Goal: Navigation & Orientation: Find specific page/section

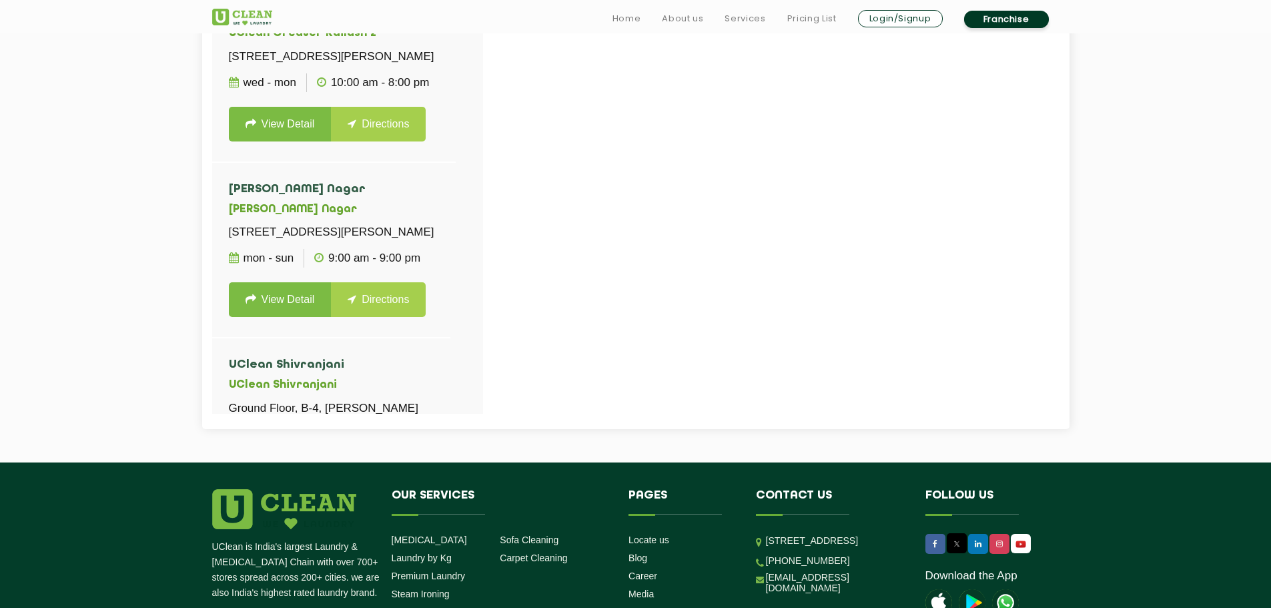
drag, startPoint x: 116, startPoint y: 344, endPoint x: 114, endPoint y: 364, distance: 20.8
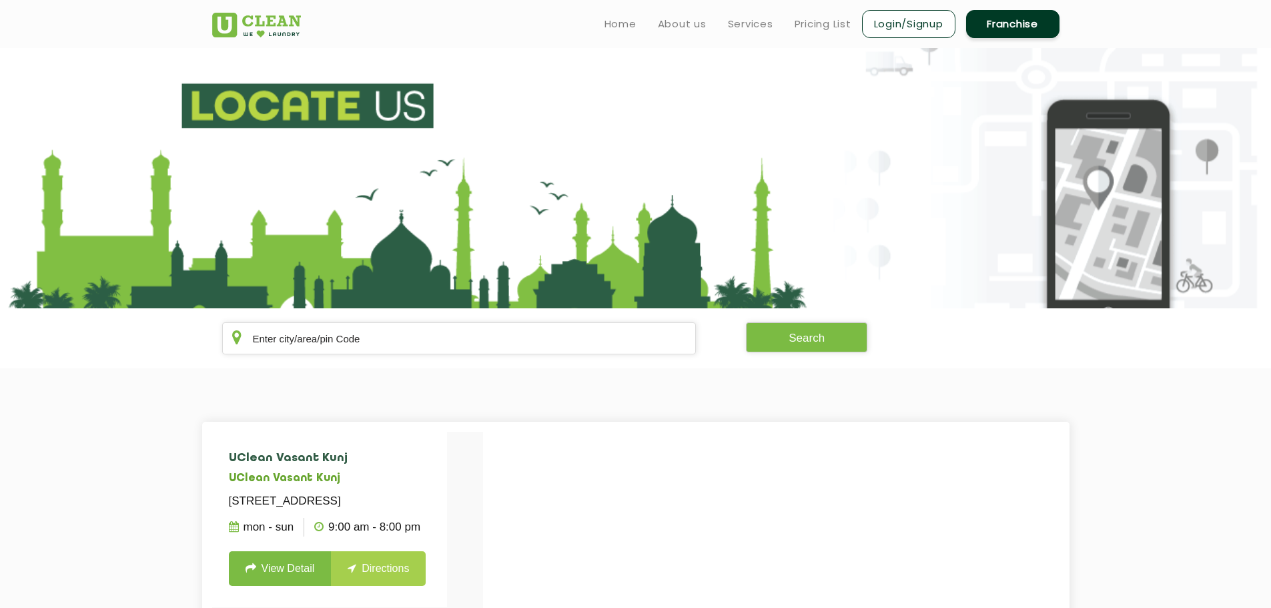
drag, startPoint x: 104, startPoint y: 247, endPoint x: 108, endPoint y: 198, distance: 49.5
click at [613, 22] on link "Home" at bounding box center [620, 24] width 32 height 16
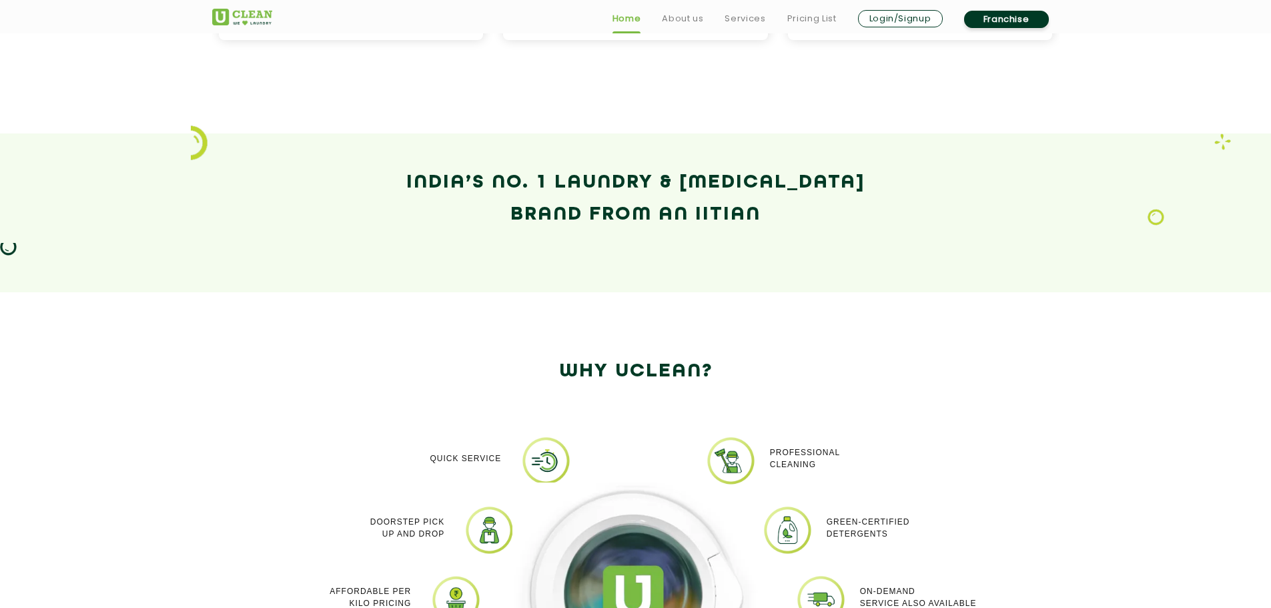
scroll to position [823, 0]
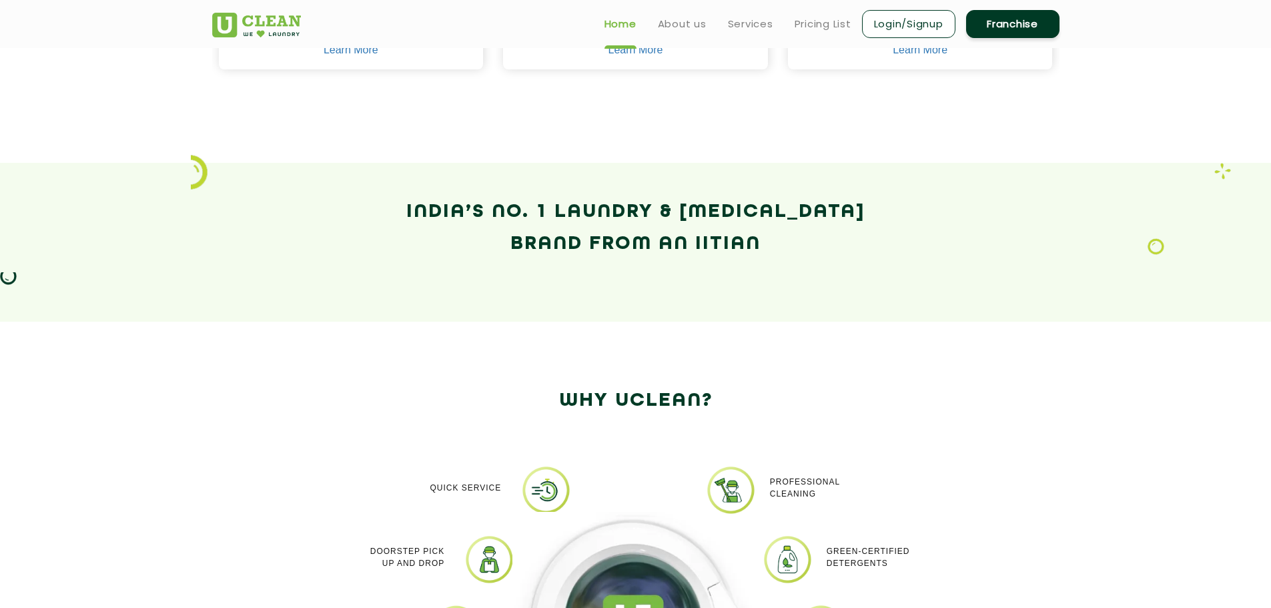
drag, startPoint x: 247, startPoint y: 366, endPoint x: 440, endPoint y: 420, distance: 201.0
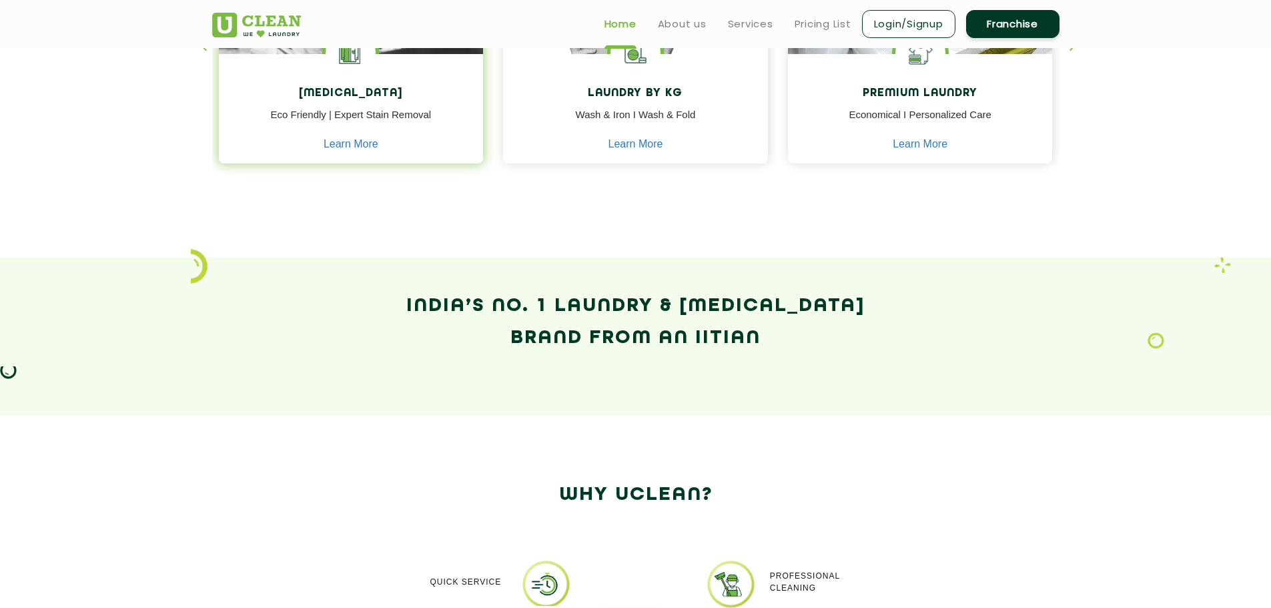
scroll to position [666, 0]
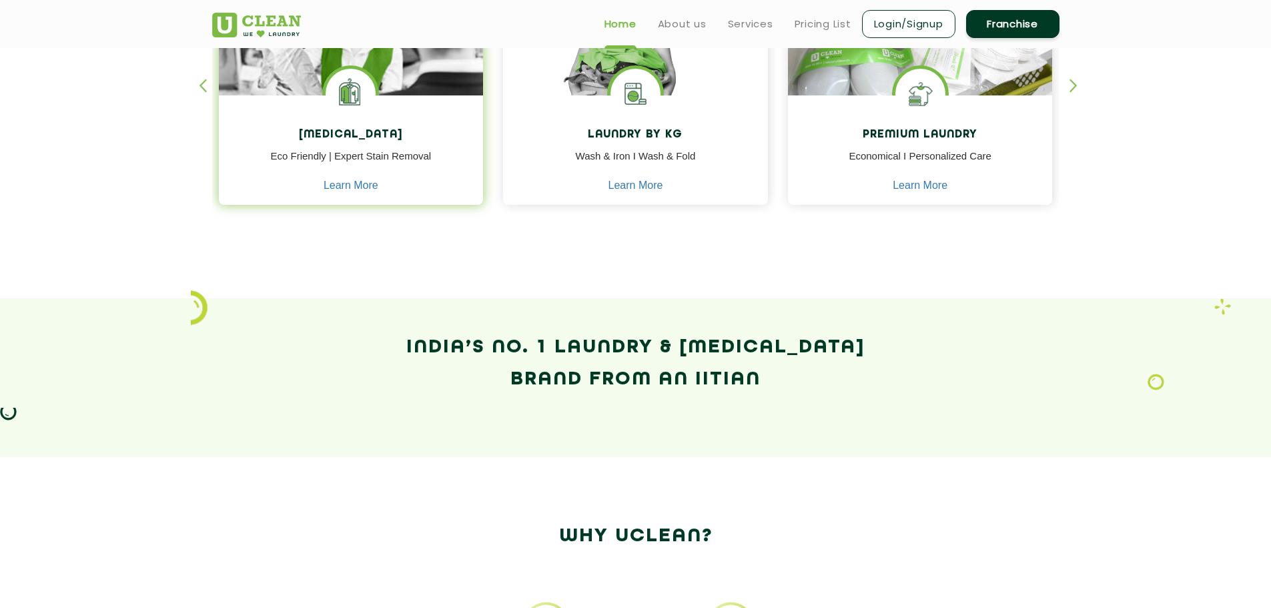
drag, startPoint x: 420, startPoint y: 339, endPoint x: 303, endPoint y: 94, distance: 271.2
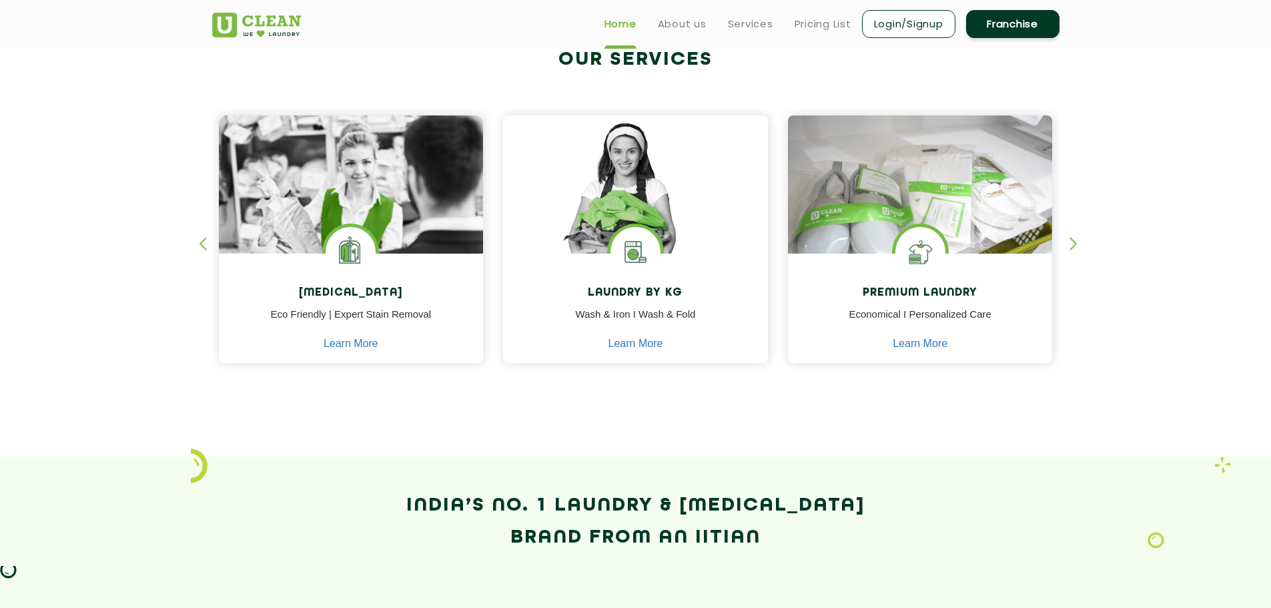
scroll to position [476, 0]
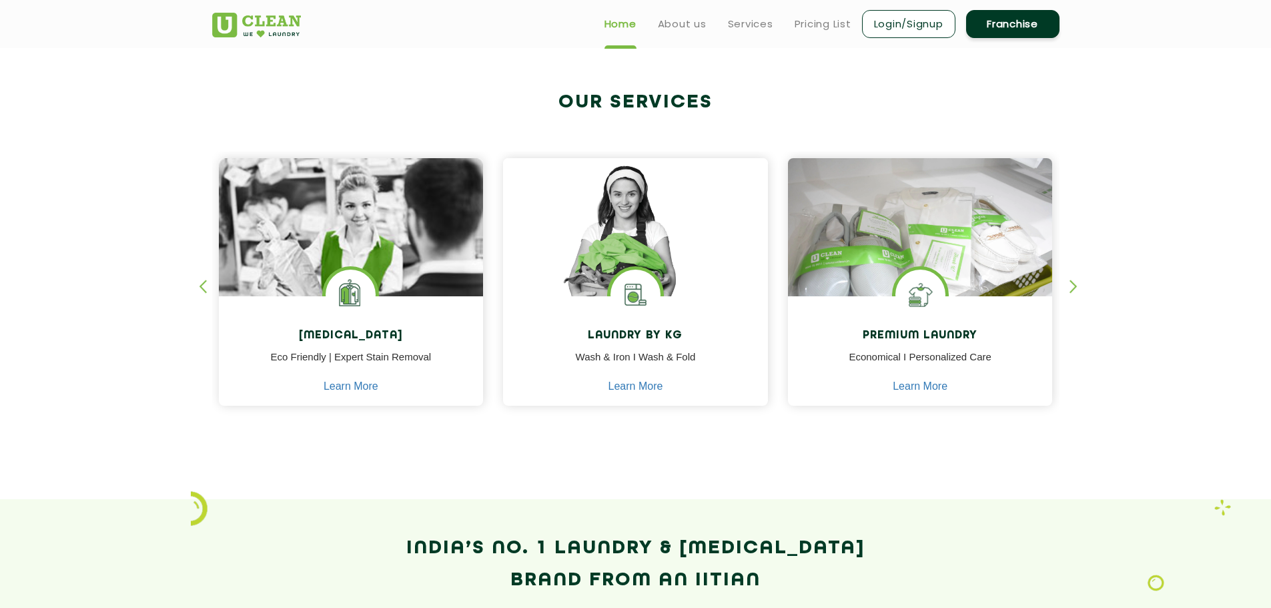
drag, startPoint x: 358, startPoint y: 452, endPoint x: 358, endPoint y: 436, distance: 16.0
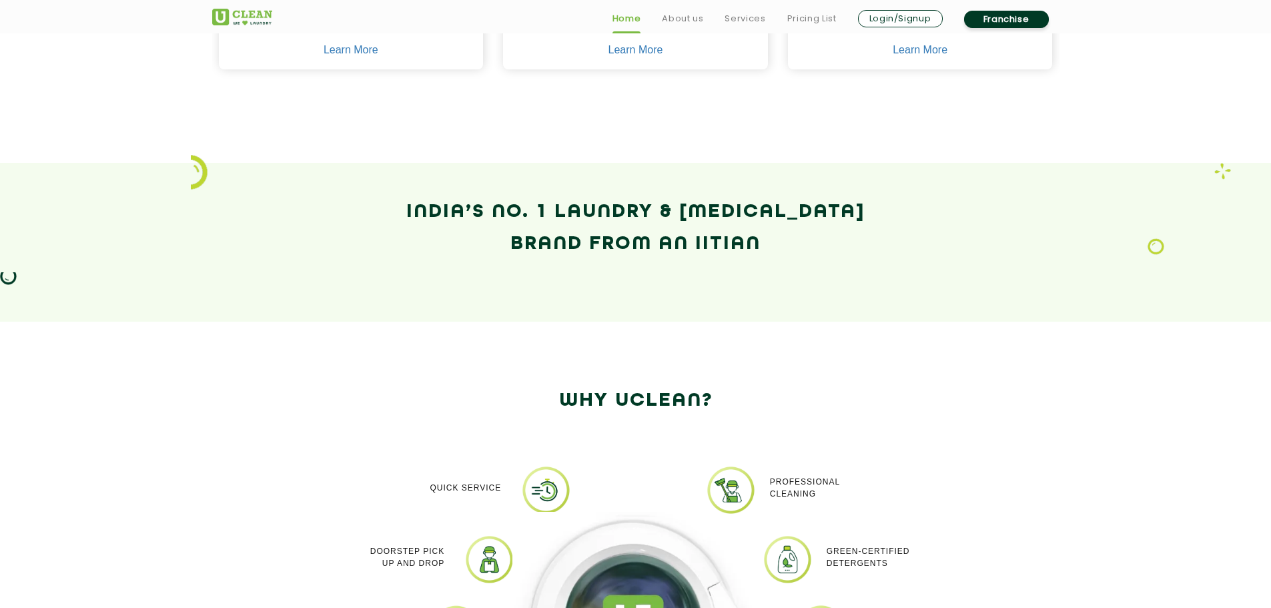
scroll to position [978, 0]
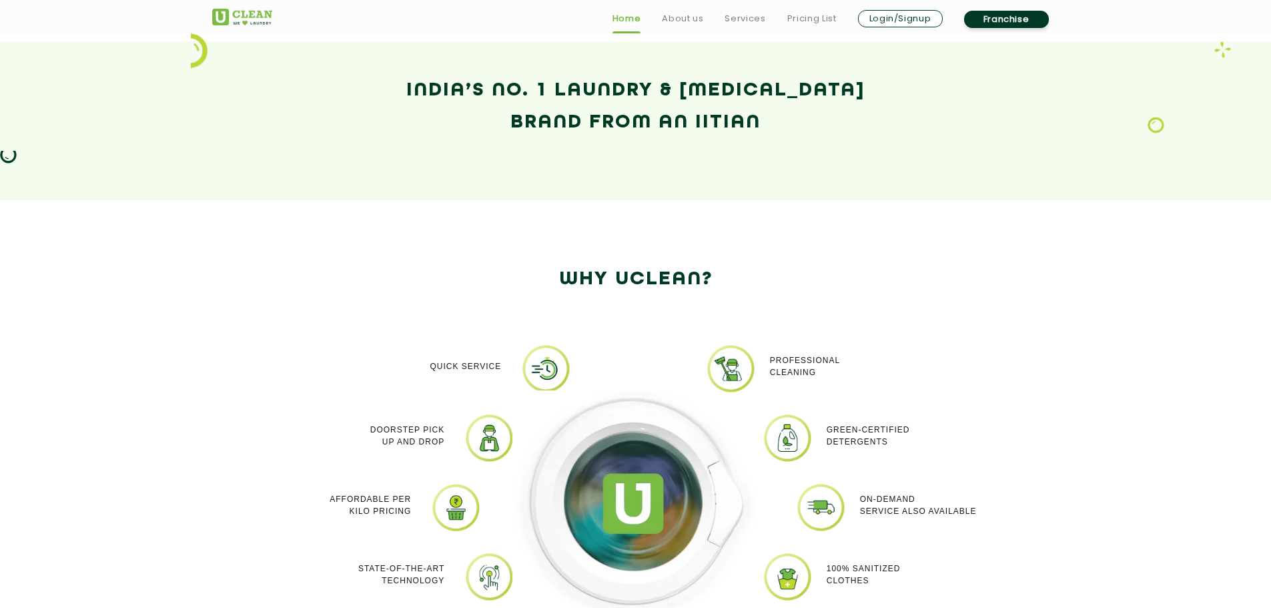
drag, startPoint x: 362, startPoint y: 499, endPoint x: 354, endPoint y: 562, distance: 63.9
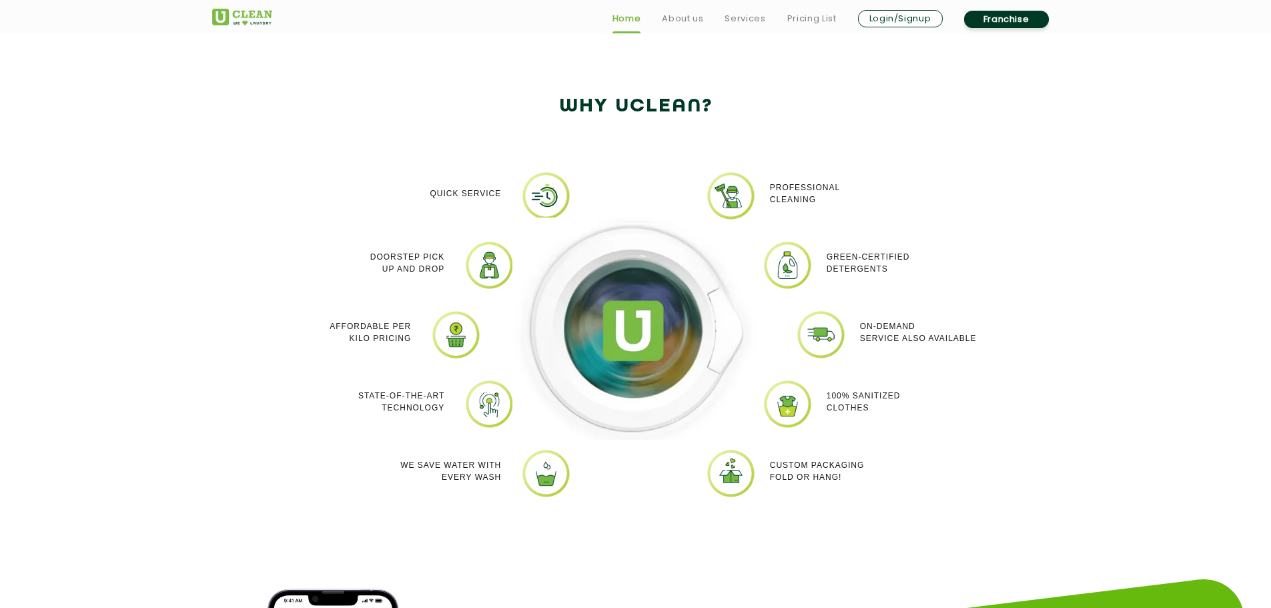
scroll to position [1142, 0]
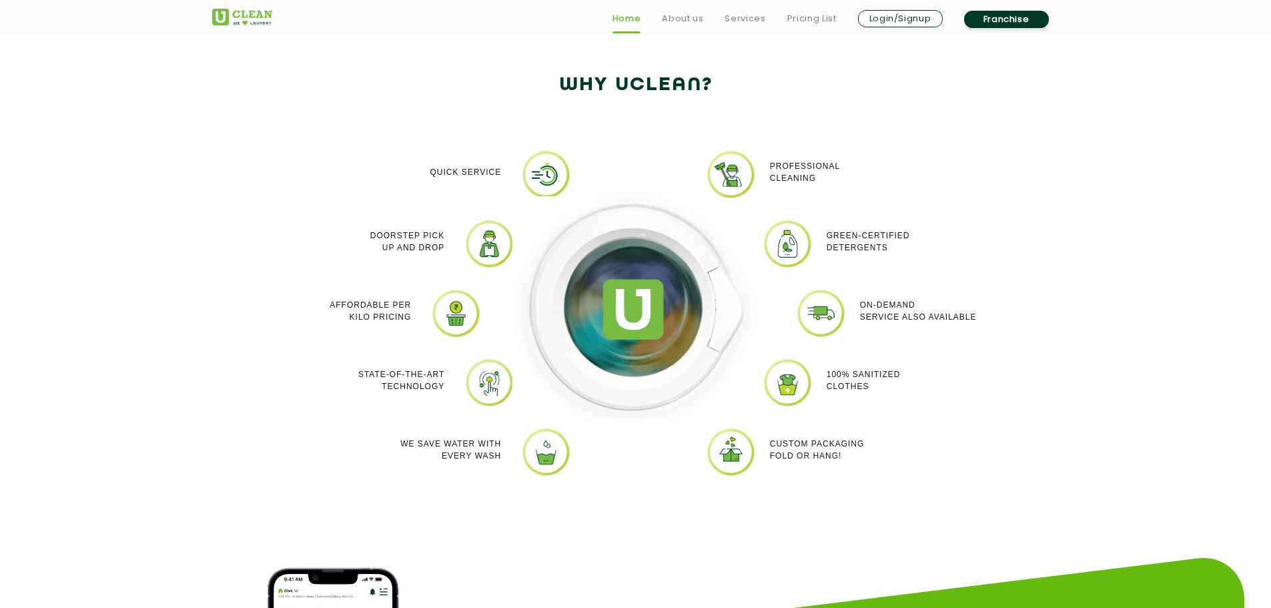
drag, startPoint x: 277, startPoint y: 350, endPoint x: 277, endPoint y: 358, distance: 7.3
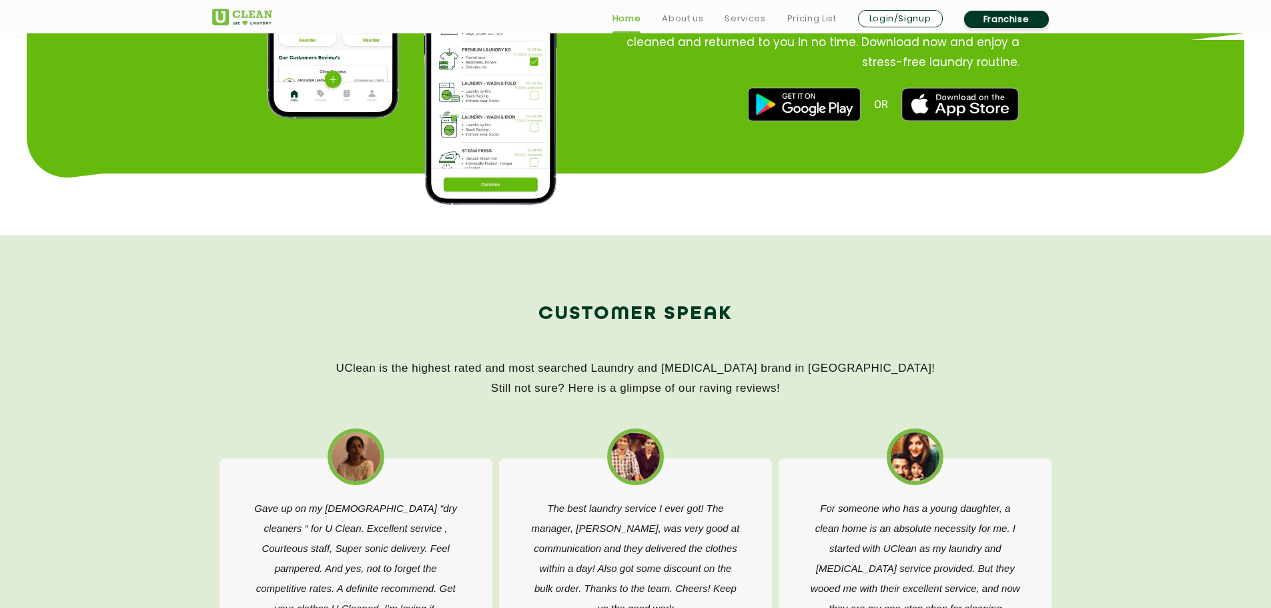
drag, startPoint x: 267, startPoint y: 360, endPoint x: 267, endPoint y: 438, distance: 78.0
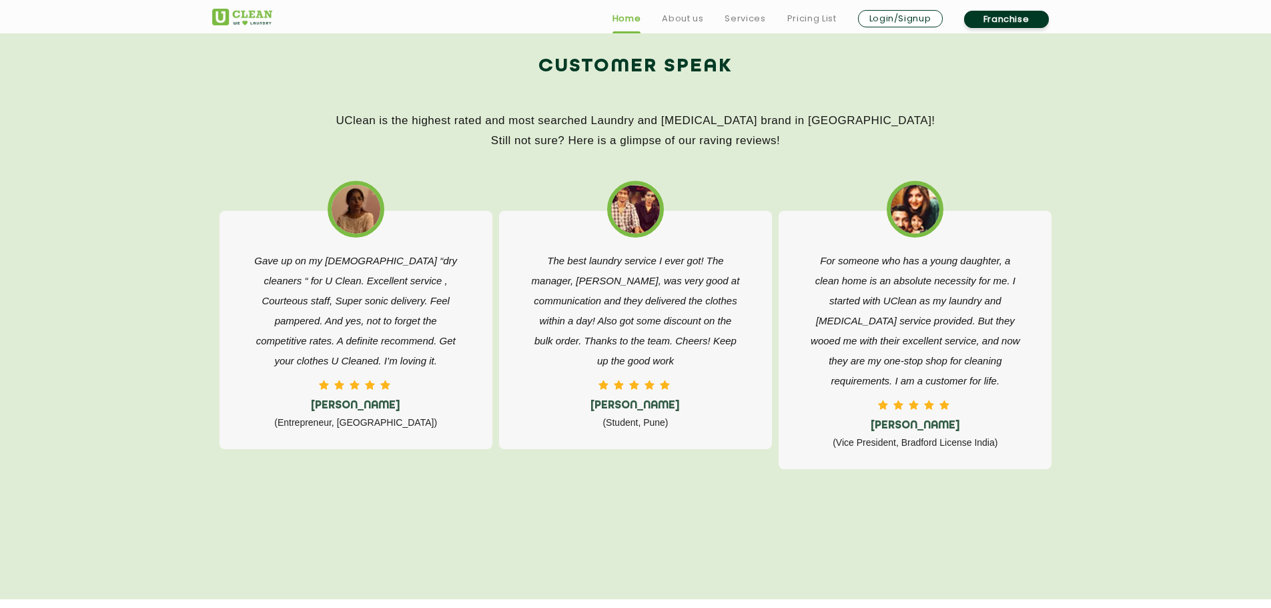
scroll to position [2119, 0]
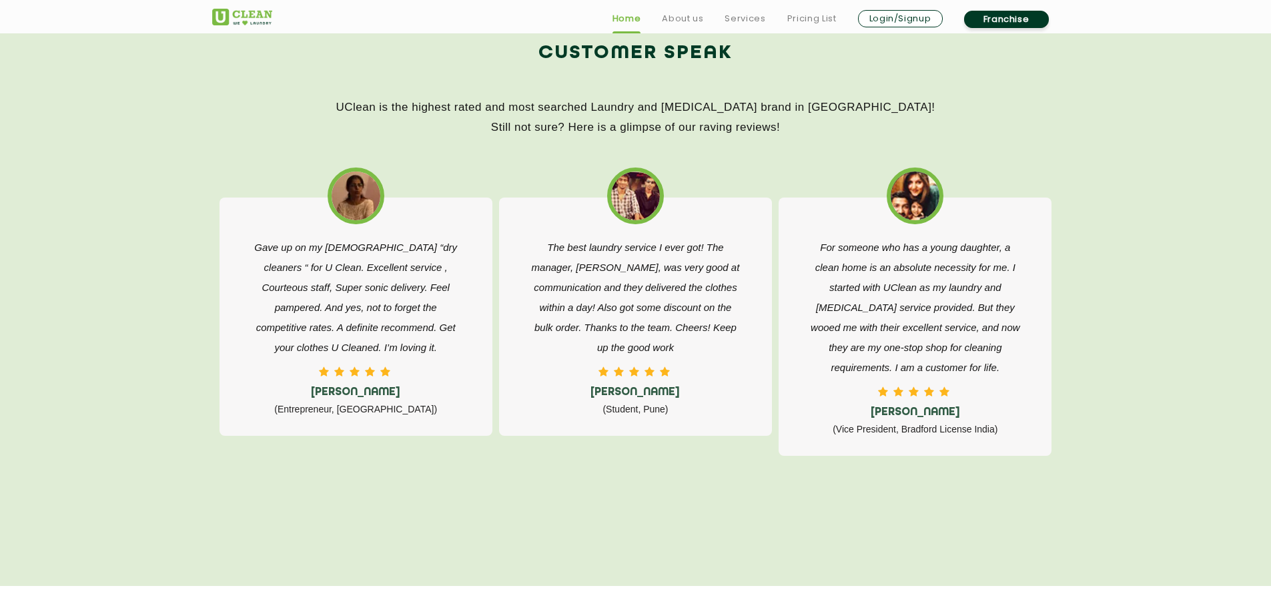
drag, startPoint x: 127, startPoint y: 383, endPoint x: 129, endPoint y: 413, distance: 30.0
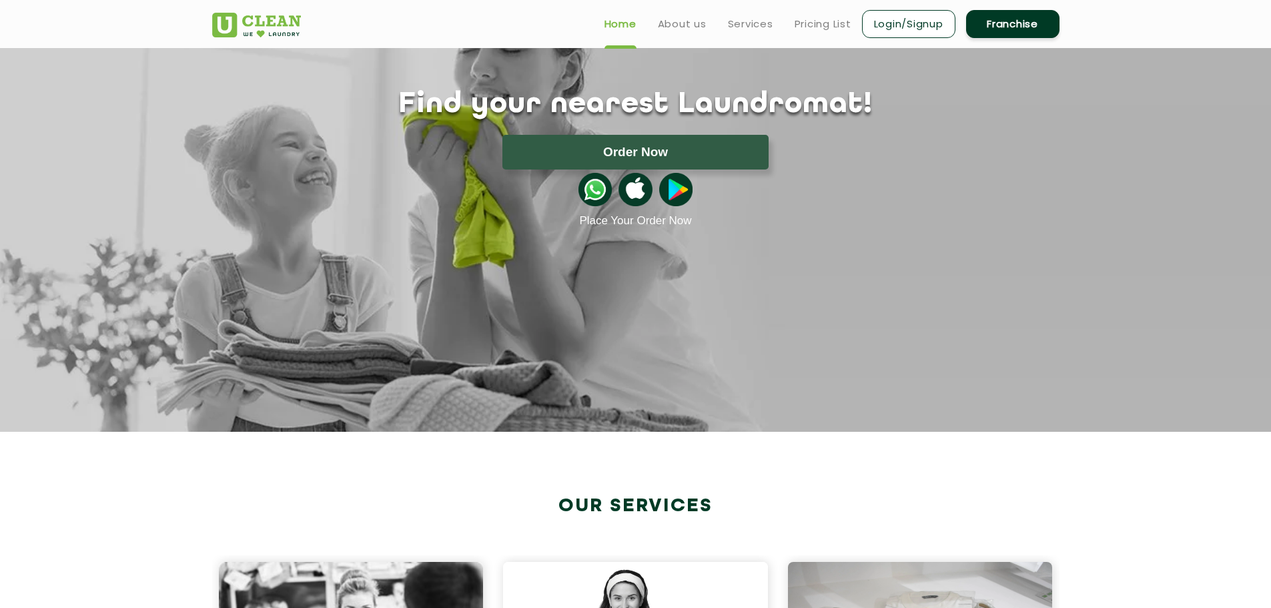
scroll to position [0, 0]
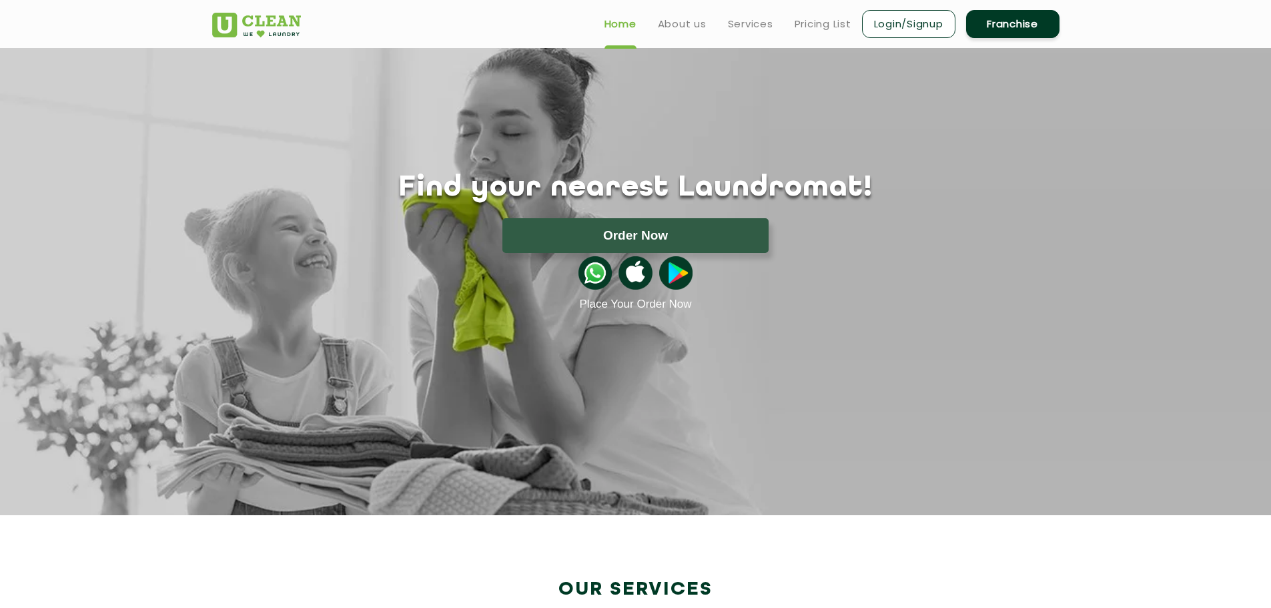
drag, startPoint x: 608, startPoint y: 446, endPoint x: 602, endPoint y: 373, distance: 73.0
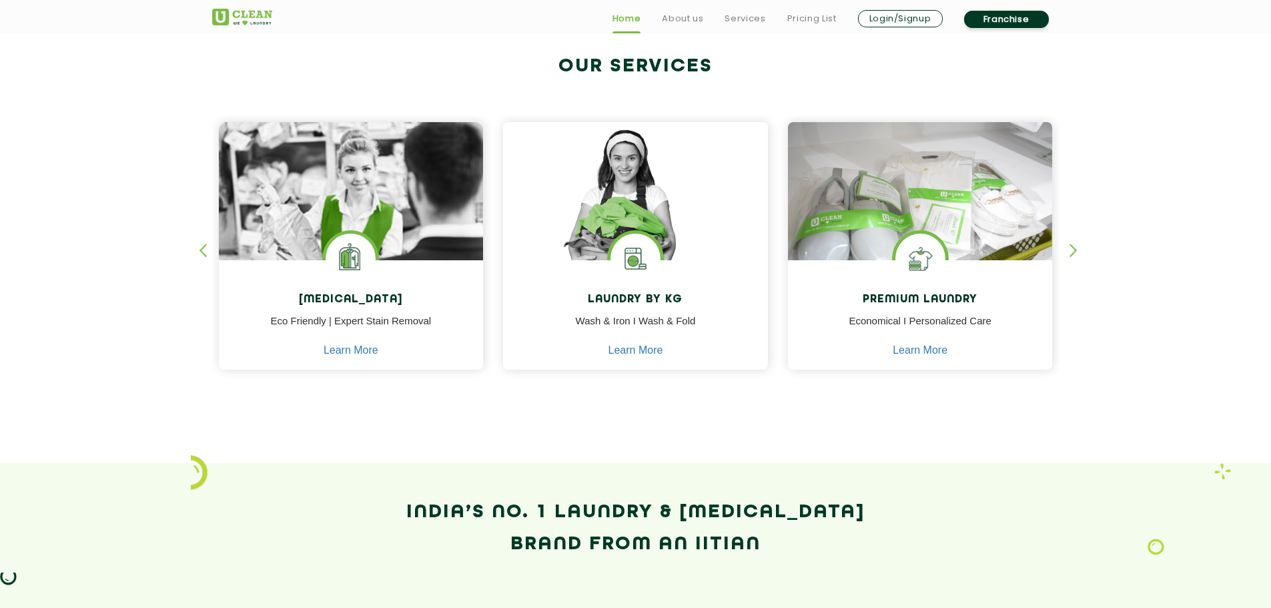
drag, startPoint x: 612, startPoint y: 432, endPoint x: 613, endPoint y: 444, distance: 12.0
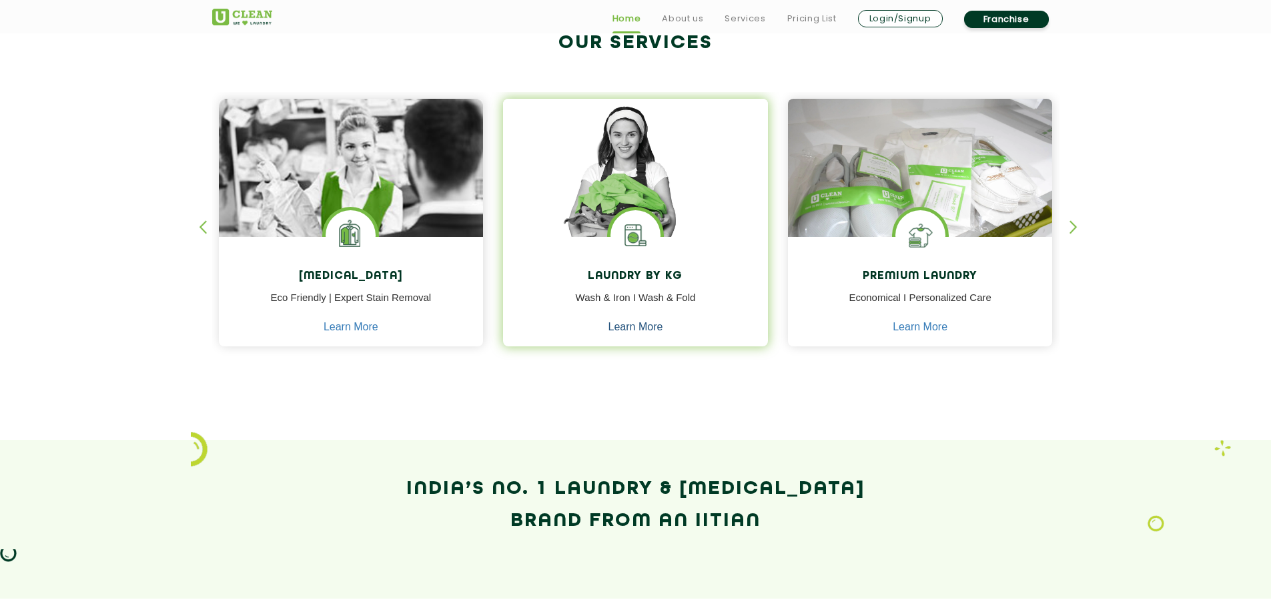
click at [636, 326] on link "Learn More" at bounding box center [635, 327] width 55 height 12
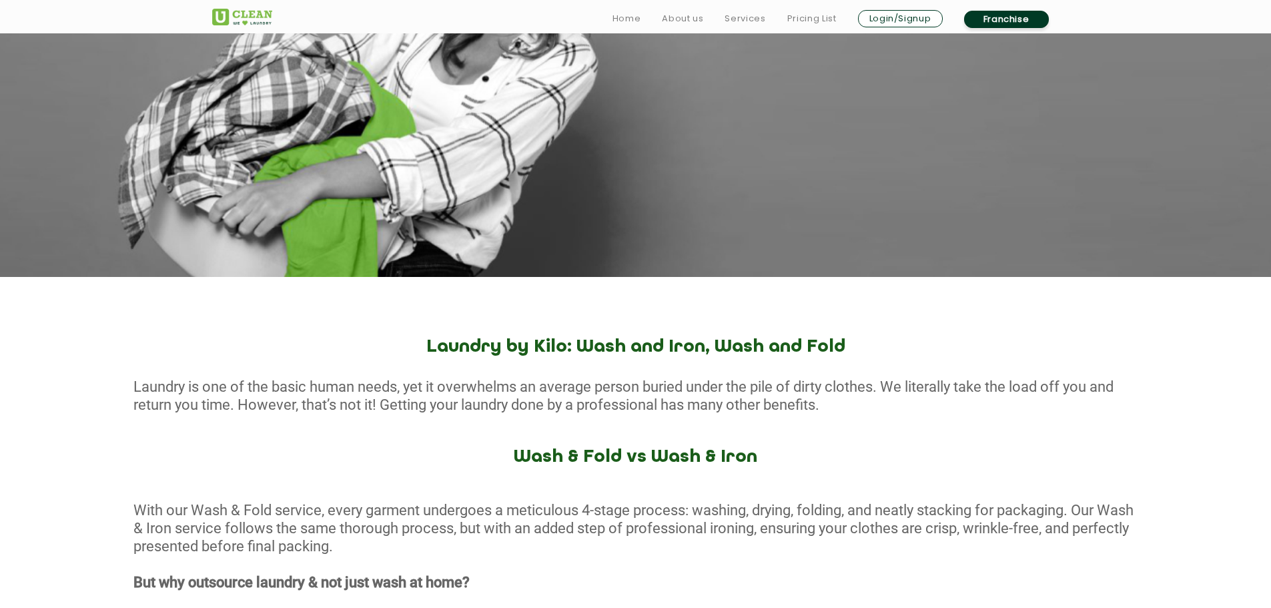
drag, startPoint x: 225, startPoint y: 407, endPoint x: 225, endPoint y: 415, distance: 8.0
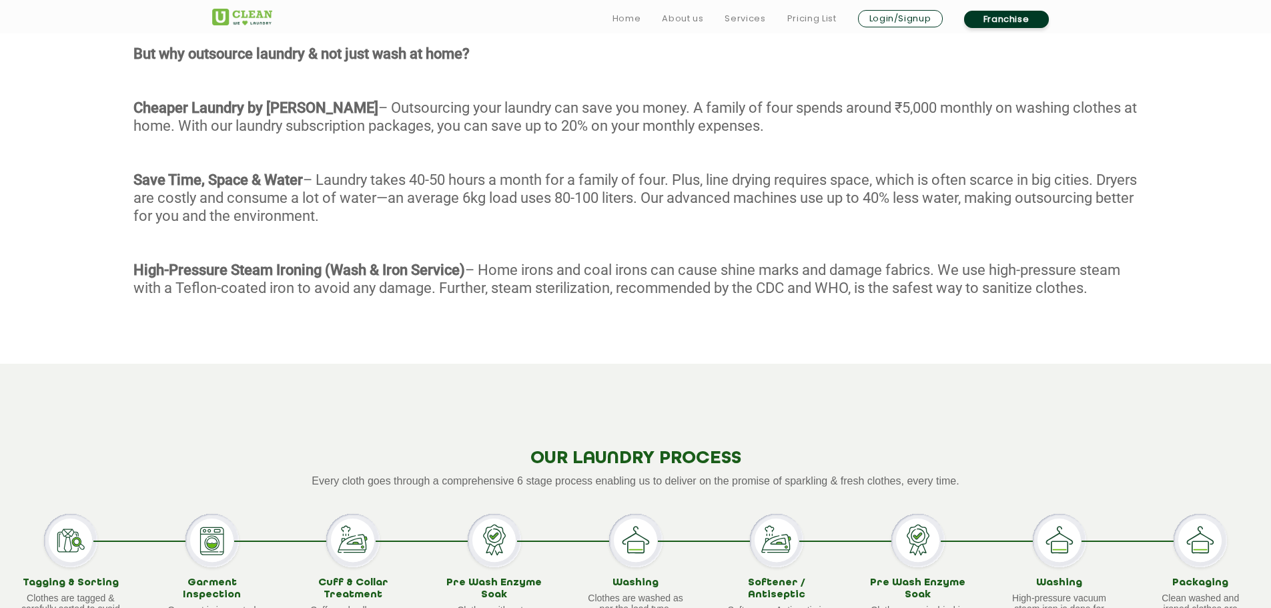
drag, startPoint x: 426, startPoint y: 370, endPoint x: 428, endPoint y: 415, distance: 45.4
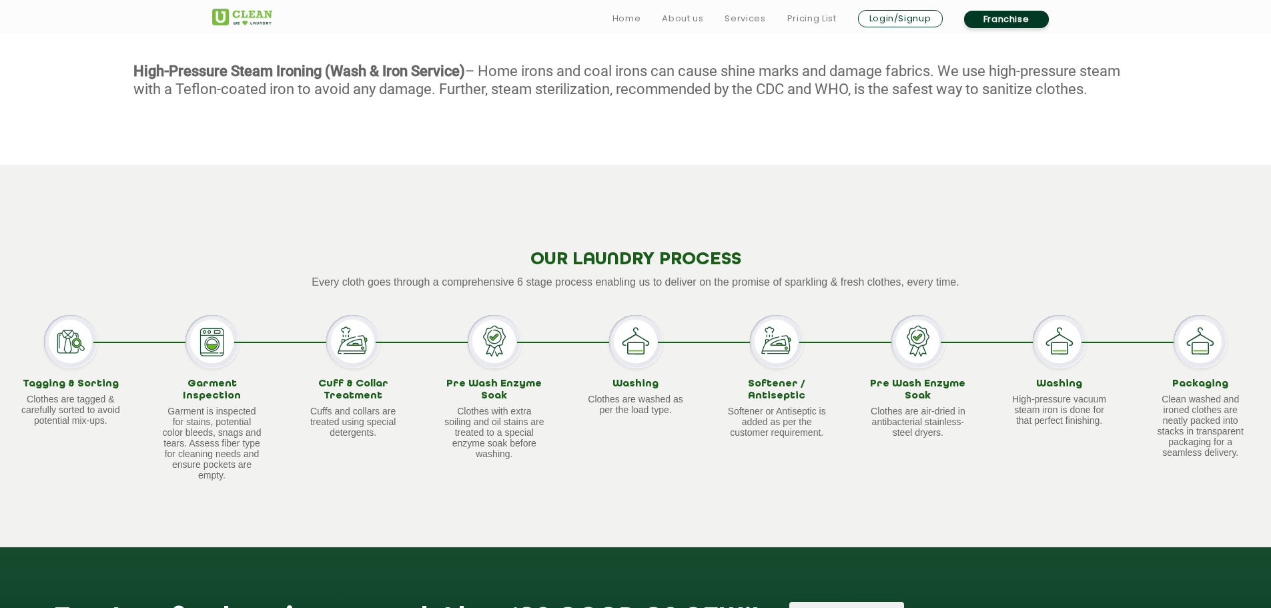
scroll to position [991, 0]
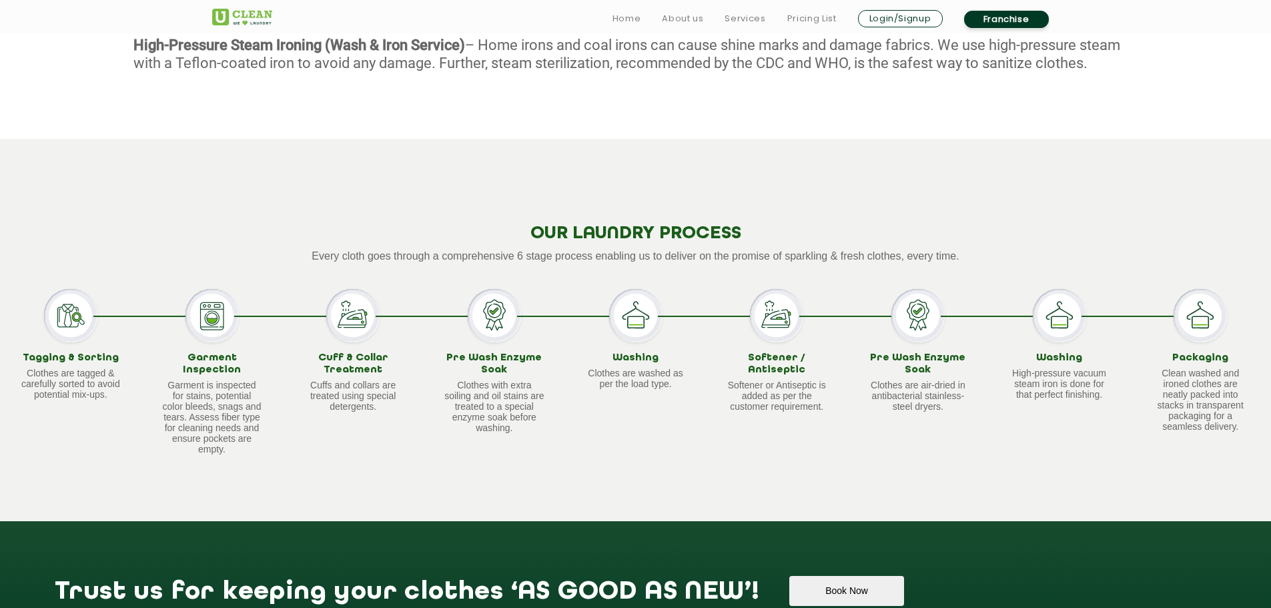
drag, startPoint x: 425, startPoint y: 359, endPoint x: 426, endPoint y: 400, distance: 40.7
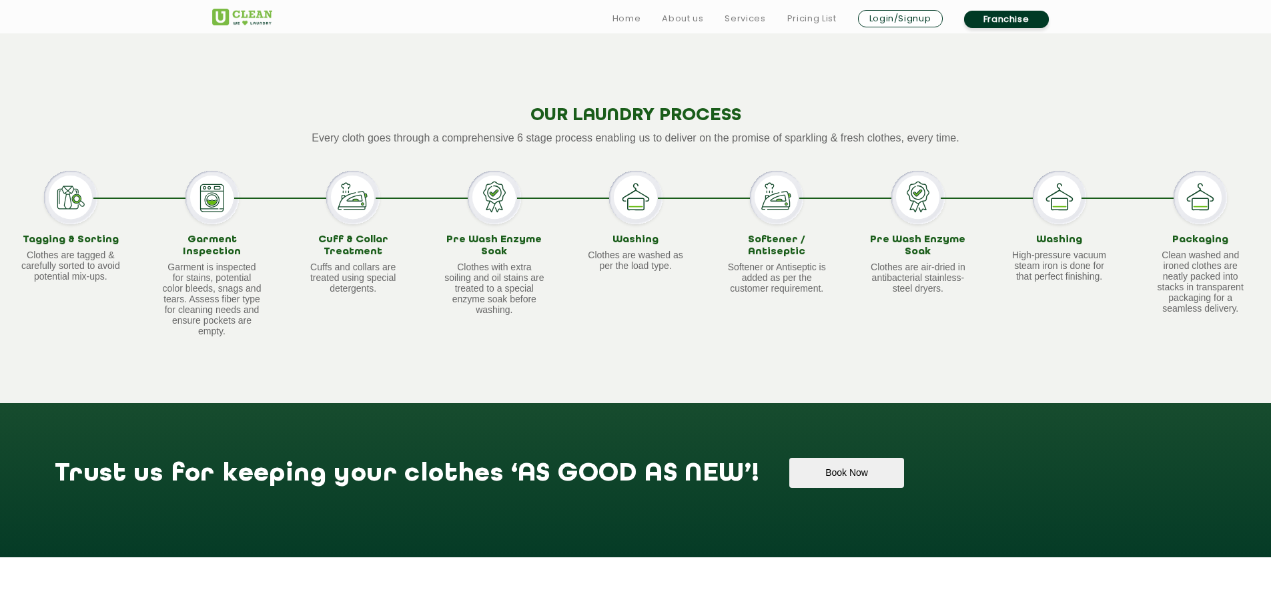
scroll to position [1346, 0]
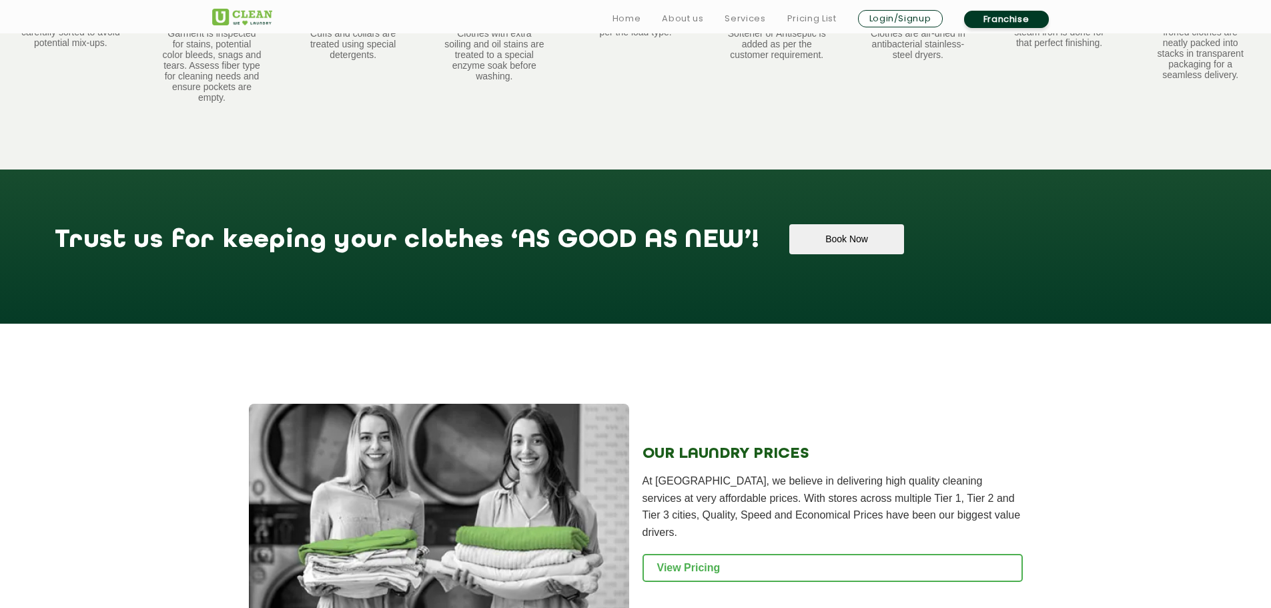
drag, startPoint x: 413, startPoint y: 366, endPoint x: 410, endPoint y: 449, distance: 83.4
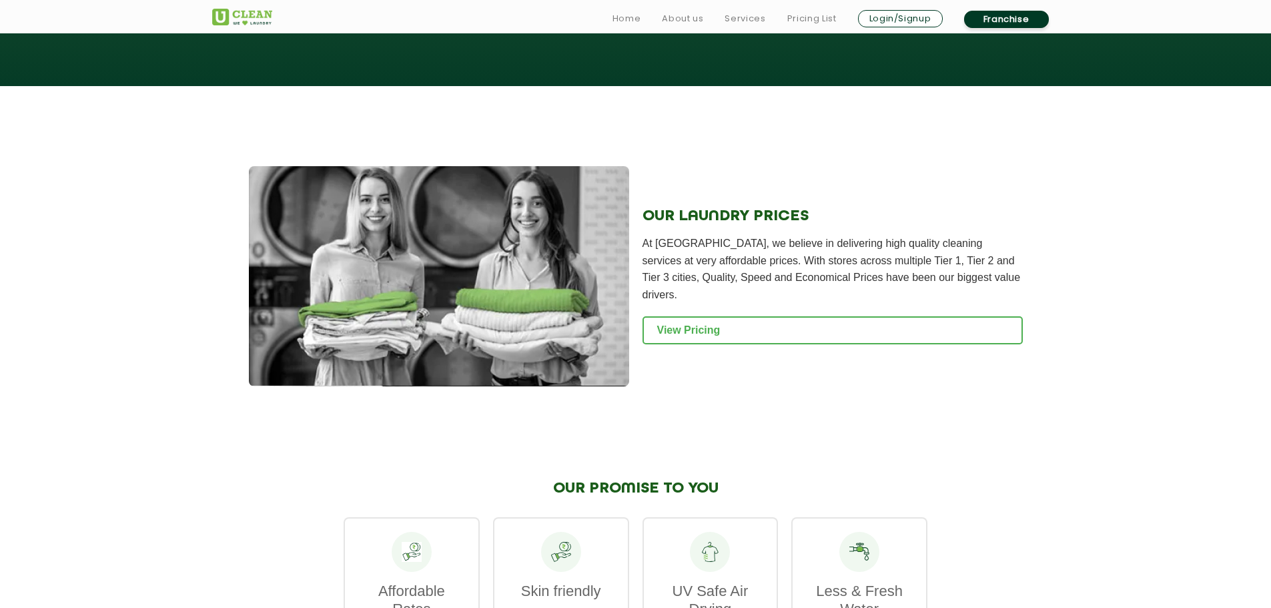
drag, startPoint x: 225, startPoint y: 370, endPoint x: 223, endPoint y: 462, distance: 91.4
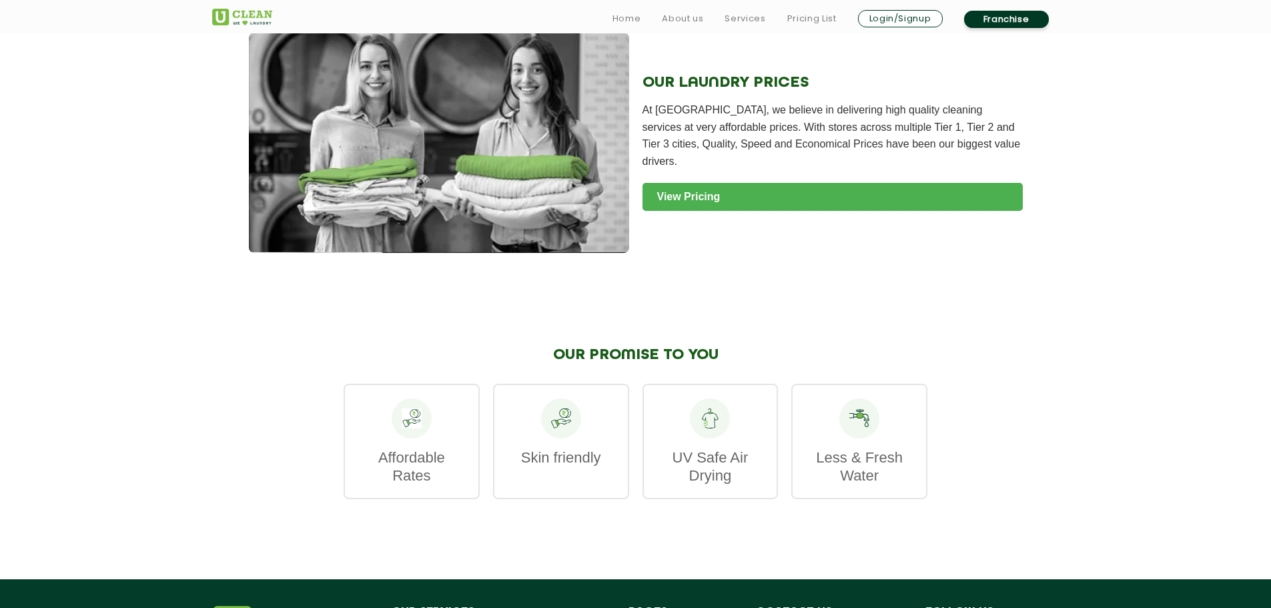
click at [721, 187] on link "View Pricing" at bounding box center [832, 197] width 380 height 28
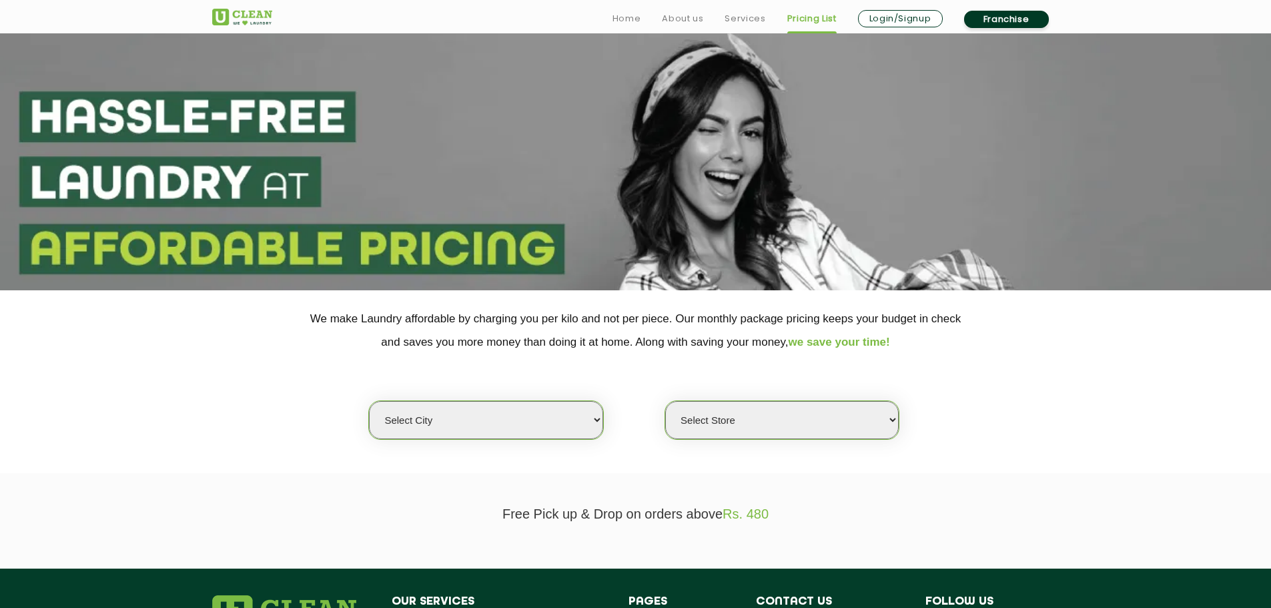
scroll to position [25, 0]
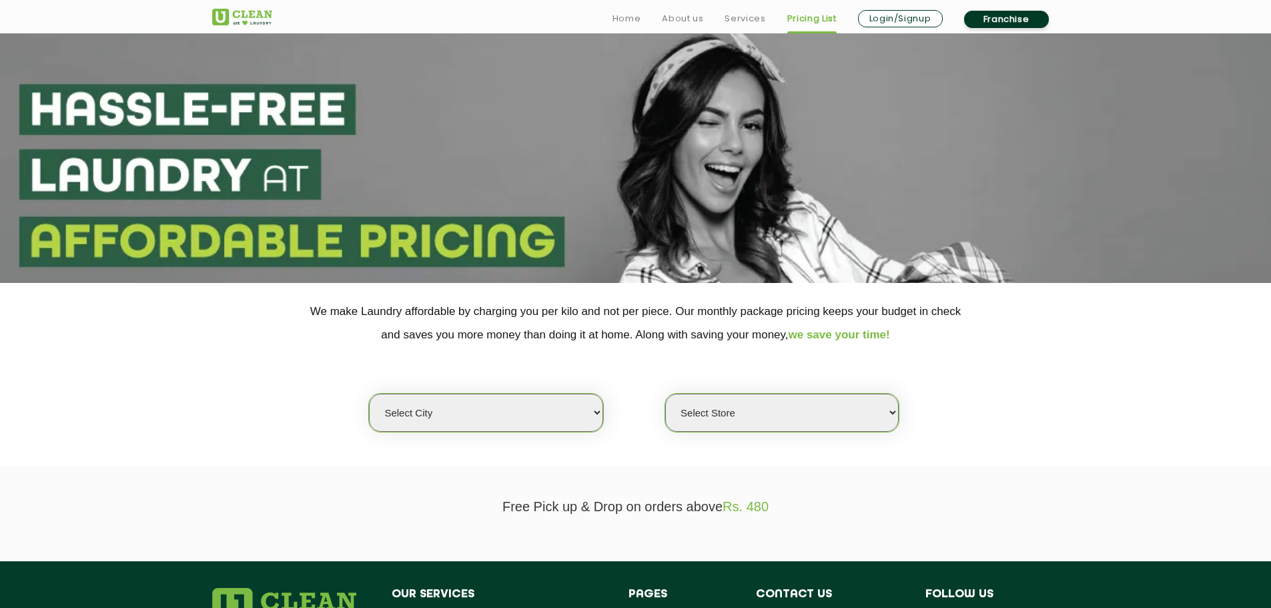
click at [494, 401] on select "Select city Aalo Agartala Agra Ahmedabad Akola Aligarh Alwar - UClean Select Am…" at bounding box center [485, 413] width 233 height 38
select select "5"
click at [369, 394] on select "Select city Aalo Agartala Agra Ahmedabad Akola Aligarh Alwar - UClean Select Am…" at bounding box center [485, 413] width 233 height 38
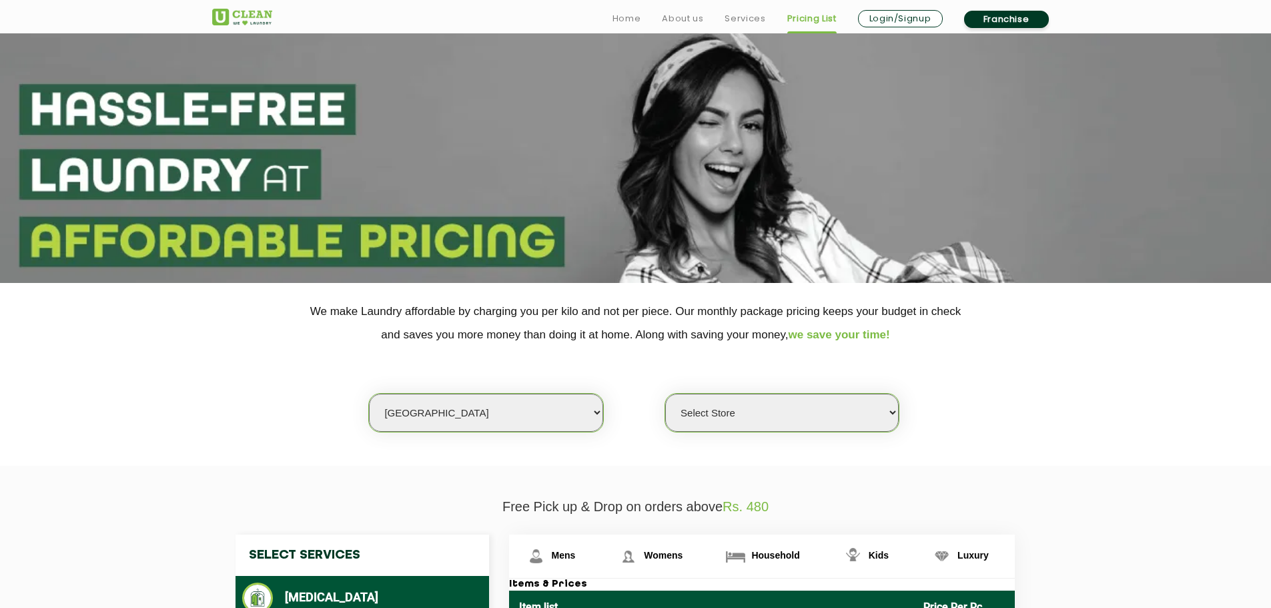
click at [734, 405] on select "Select Store UClean Narsingi UClean Nizampet UClean Sangareddy UClean Gachibowl…" at bounding box center [781, 413] width 233 height 38
select select "375"
click at [665, 394] on select "Select Store UClean Narsingi UClean Nizampet UClean Sangareddy UClean Gachibowl…" at bounding box center [781, 413] width 233 height 38
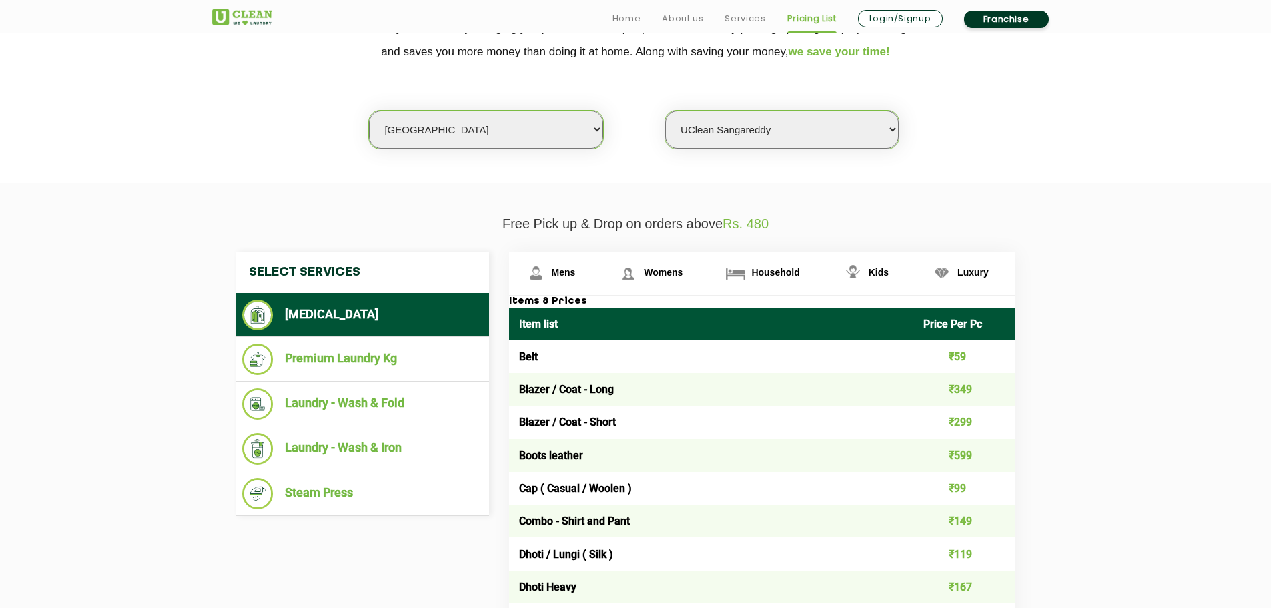
scroll to position [354, 0]
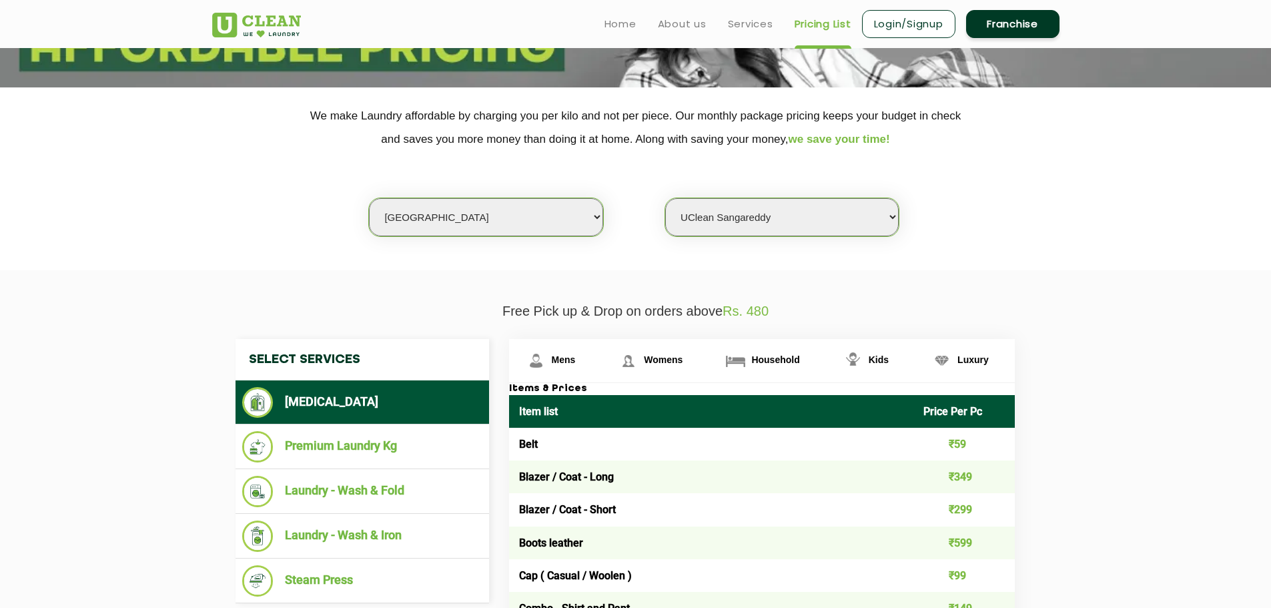
drag, startPoint x: 1111, startPoint y: 472, endPoint x: 1111, endPoint y: 434, distance: 38.0
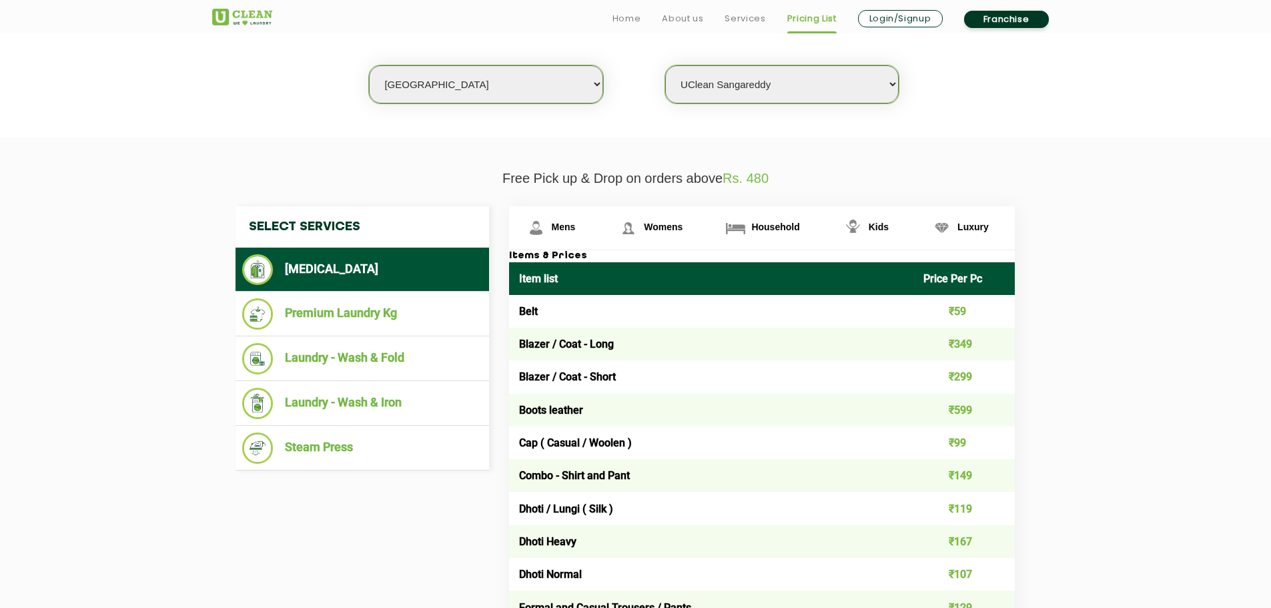
drag, startPoint x: 1097, startPoint y: 409, endPoint x: 1093, endPoint y: 452, distance: 42.8
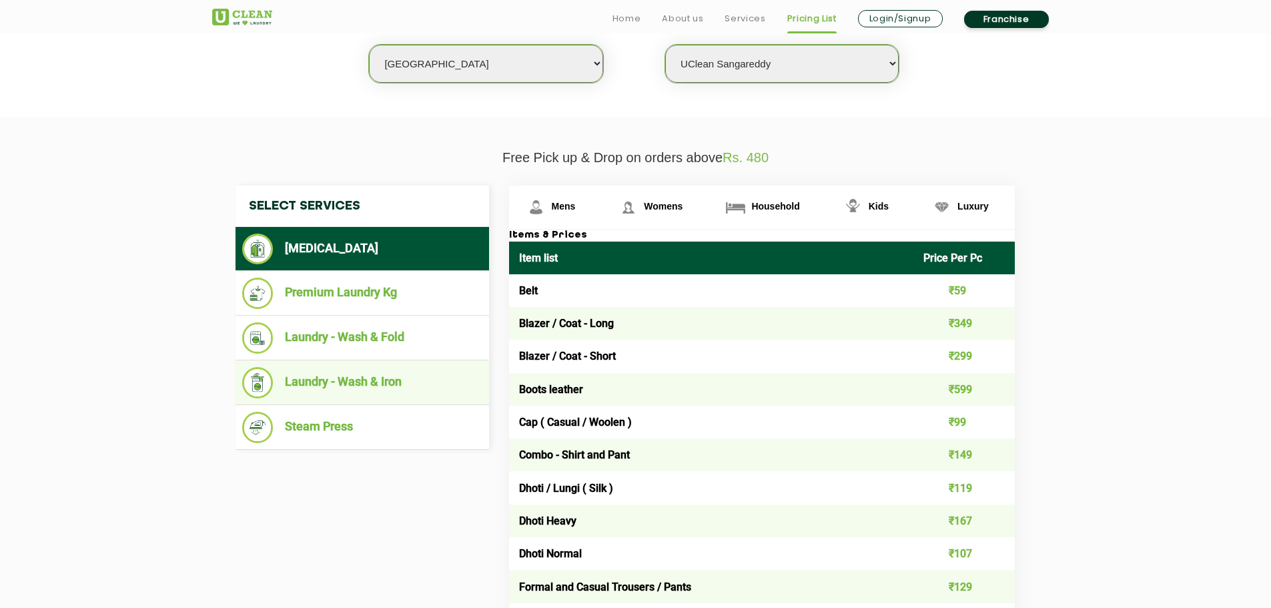
click at [370, 374] on li "Laundry - Wash & Iron" at bounding box center [362, 382] width 240 height 31
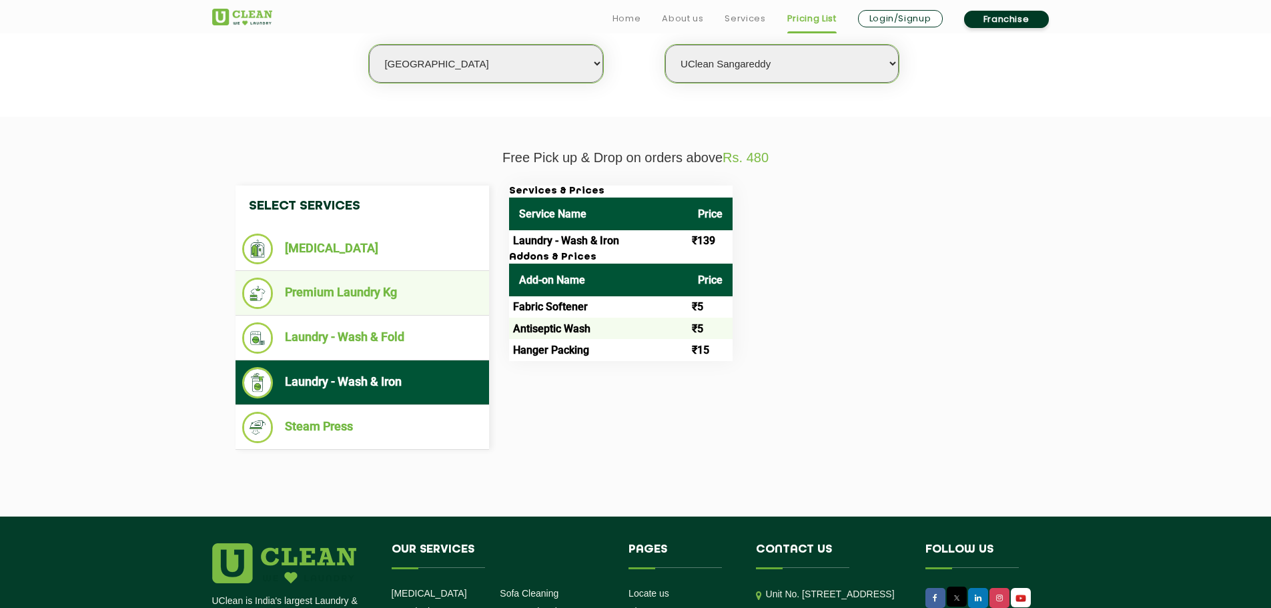
click at [372, 297] on li "Premium Laundry Kg" at bounding box center [362, 292] width 240 height 31
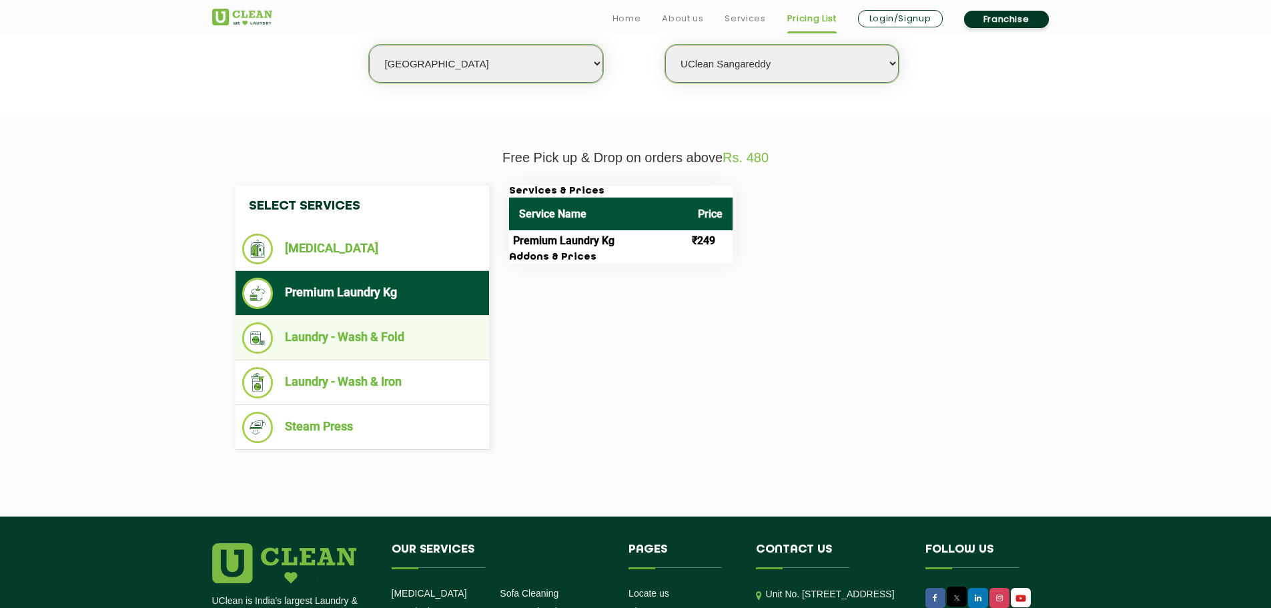
click at [382, 334] on li "Laundry - Wash & Fold" at bounding box center [362, 337] width 240 height 31
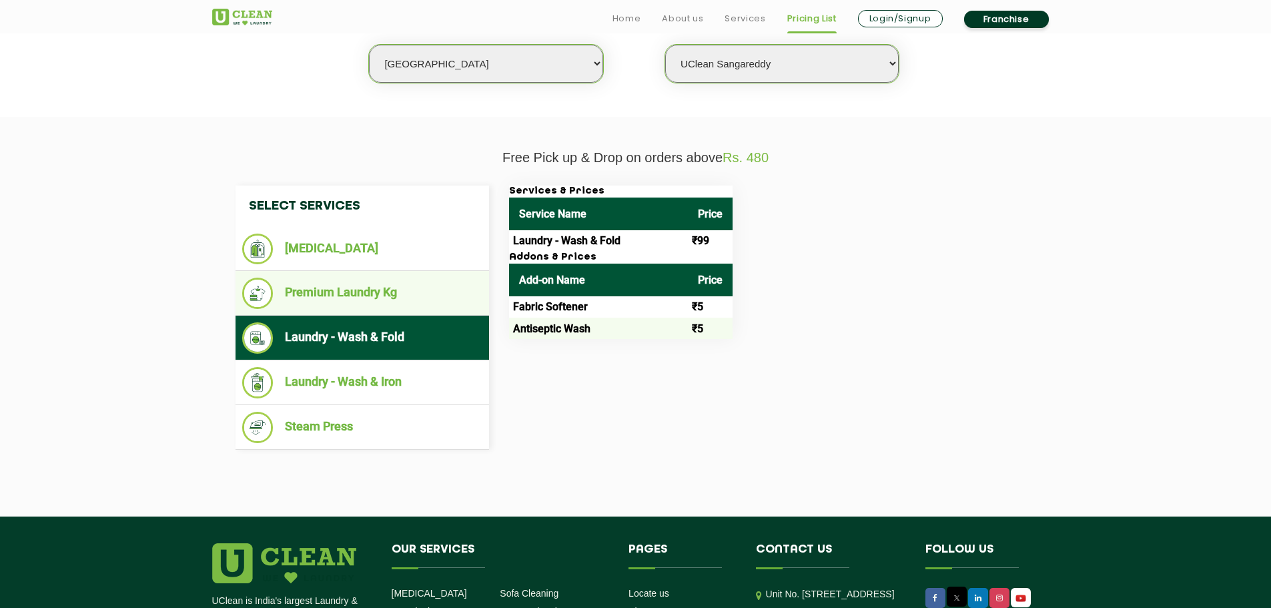
click at [382, 290] on li "Premium Laundry Kg" at bounding box center [362, 292] width 240 height 31
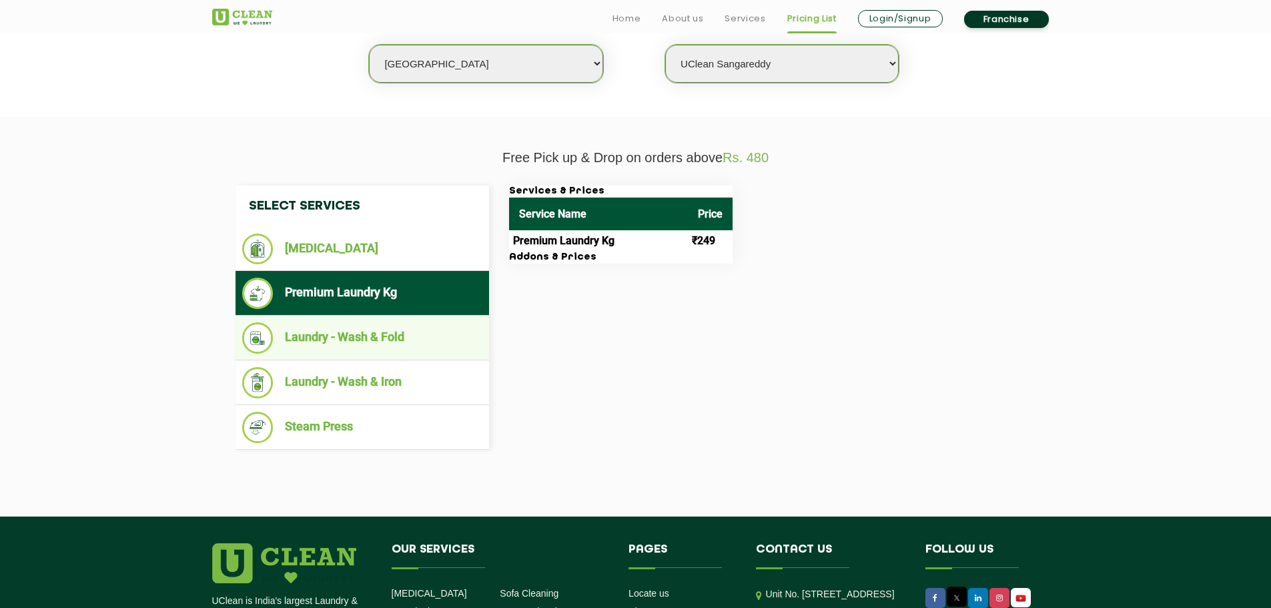
click at [380, 342] on li "Laundry - Wash & Fold" at bounding box center [362, 337] width 240 height 31
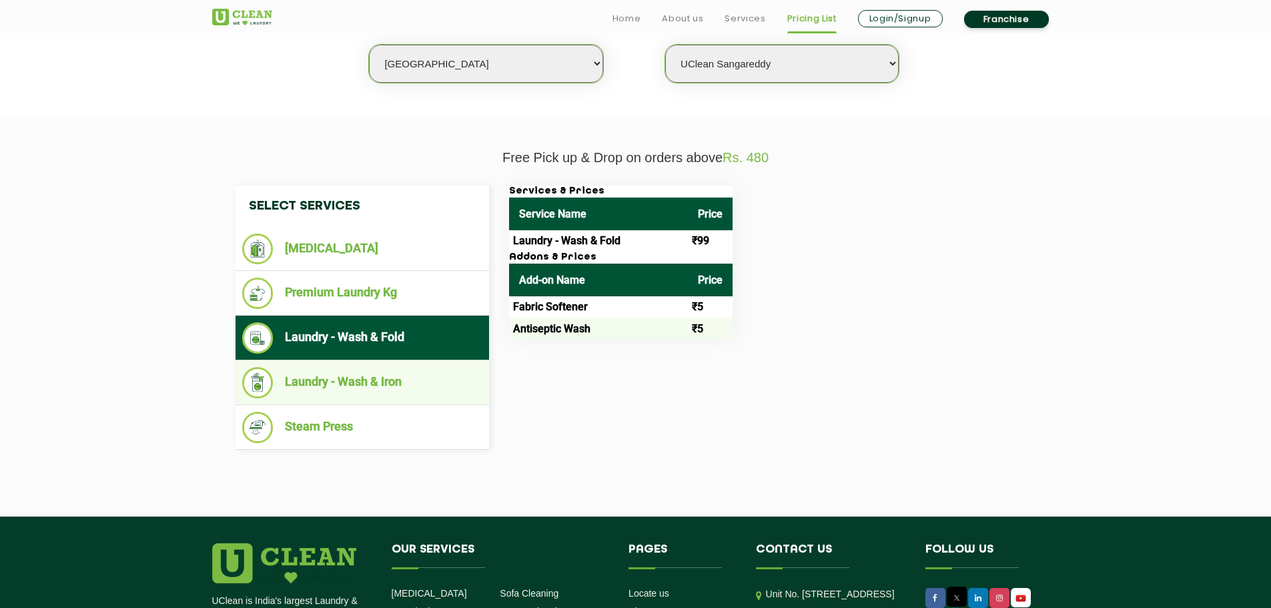
click at [384, 384] on li "Laundry - Wash & Iron" at bounding box center [362, 382] width 240 height 31
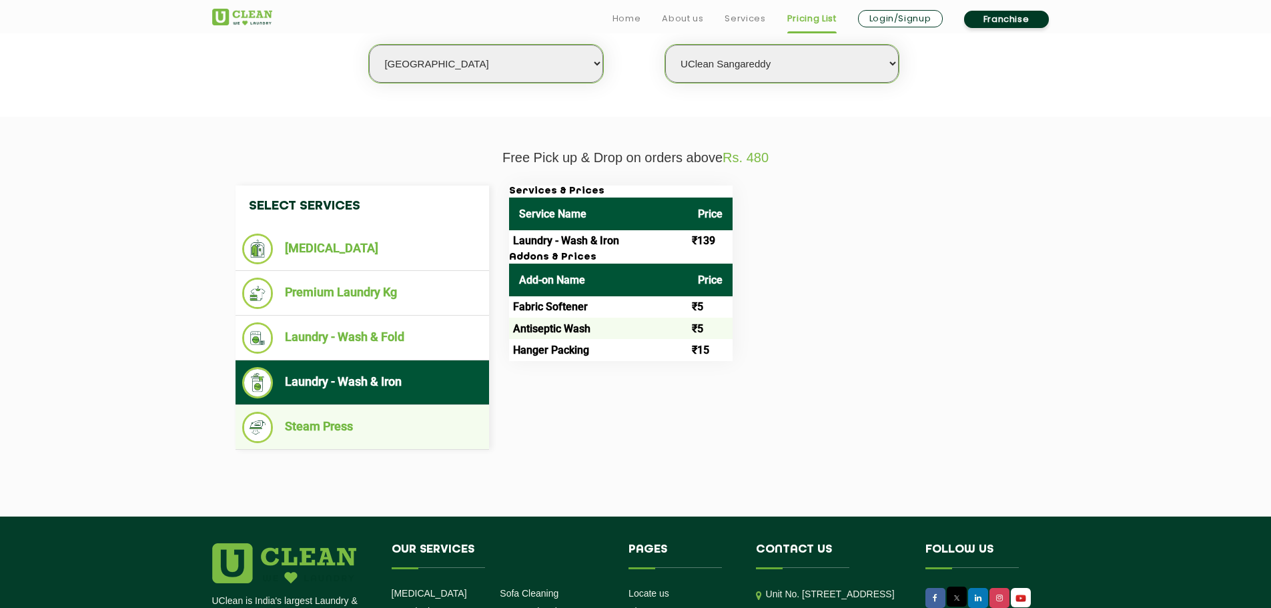
click at [380, 414] on li "Steam Press" at bounding box center [362, 427] width 240 height 31
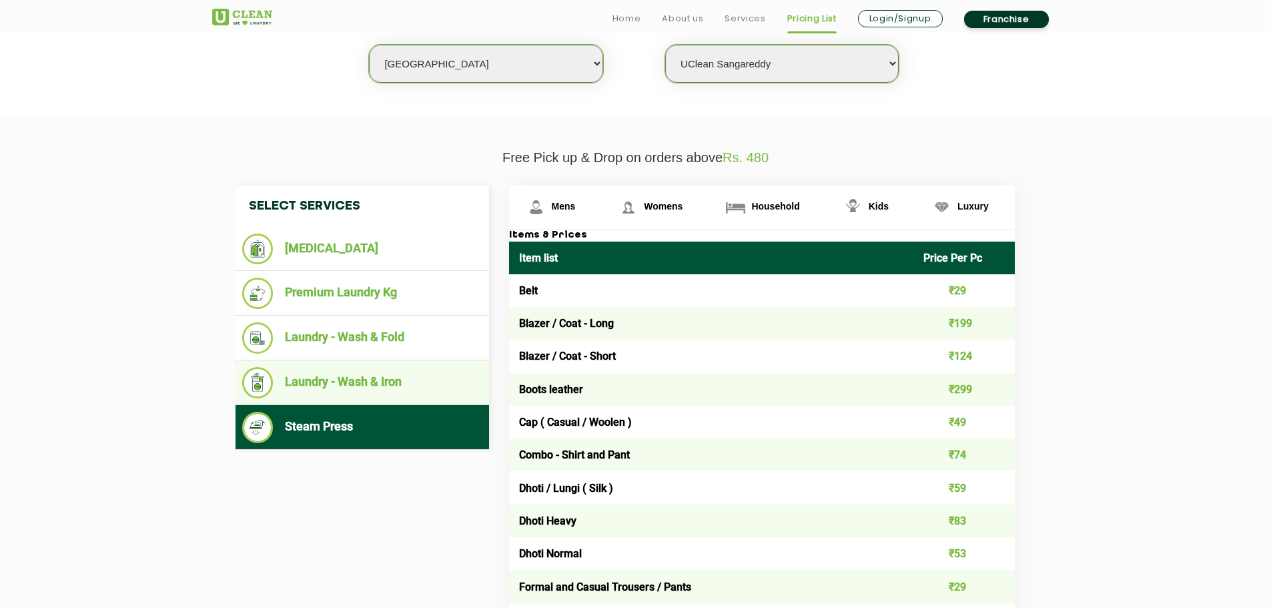
click at [384, 375] on li "Laundry - Wash & Iron" at bounding box center [362, 382] width 240 height 31
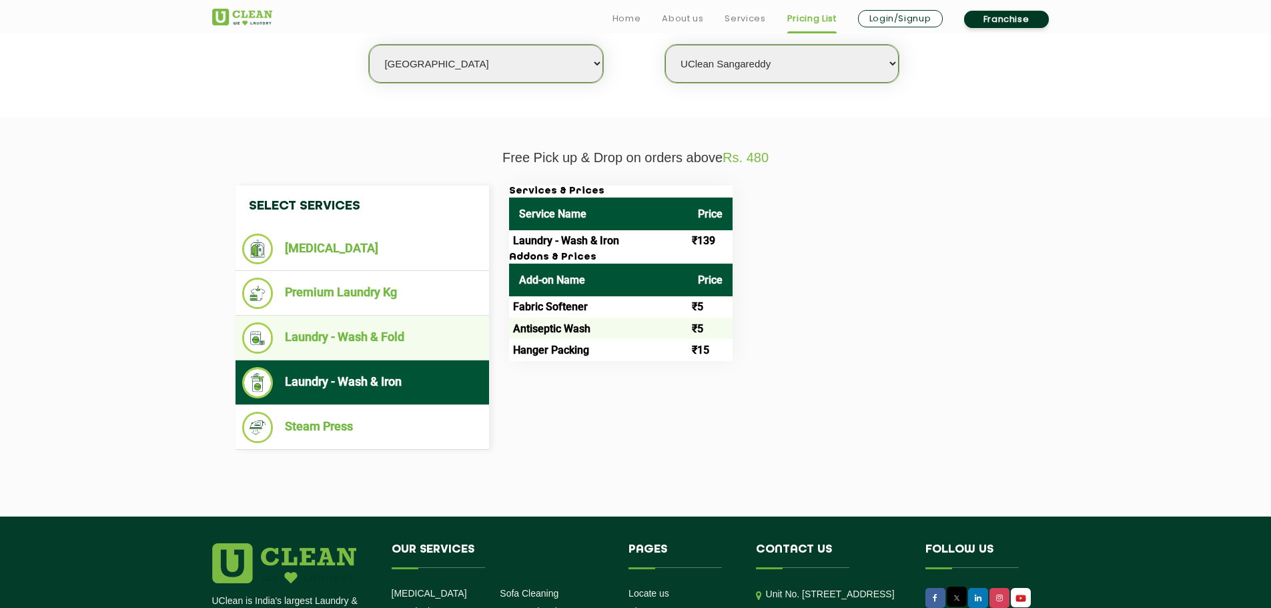
click at [384, 332] on li "Laundry - Wash & Fold" at bounding box center [362, 337] width 240 height 31
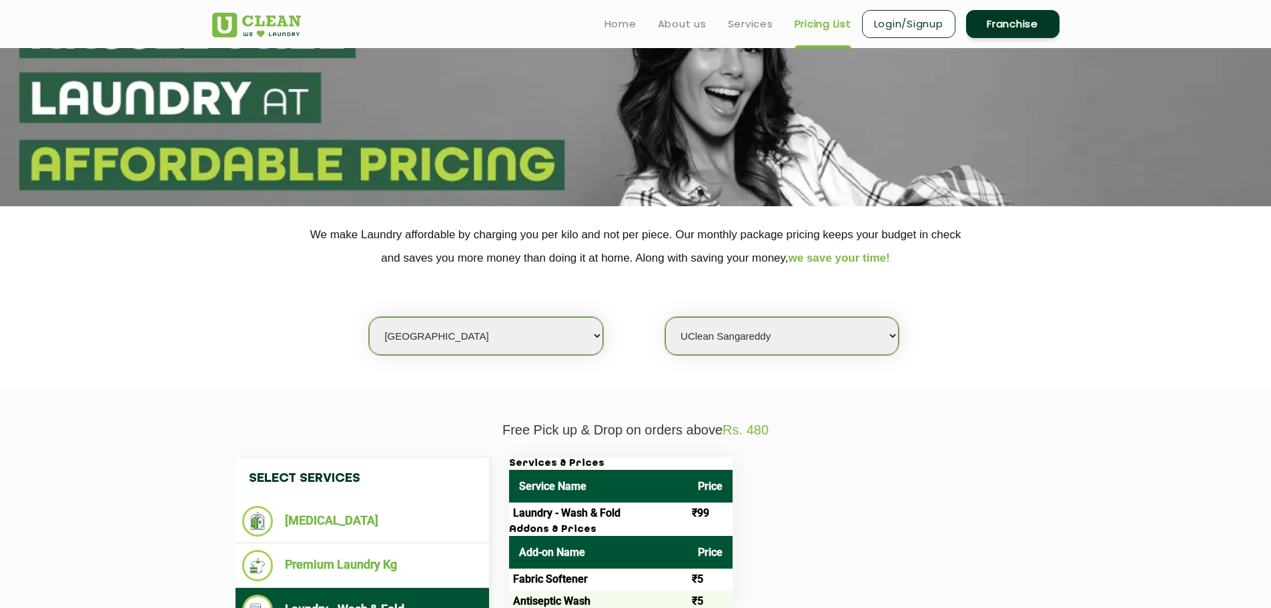
scroll to position [0, 0]
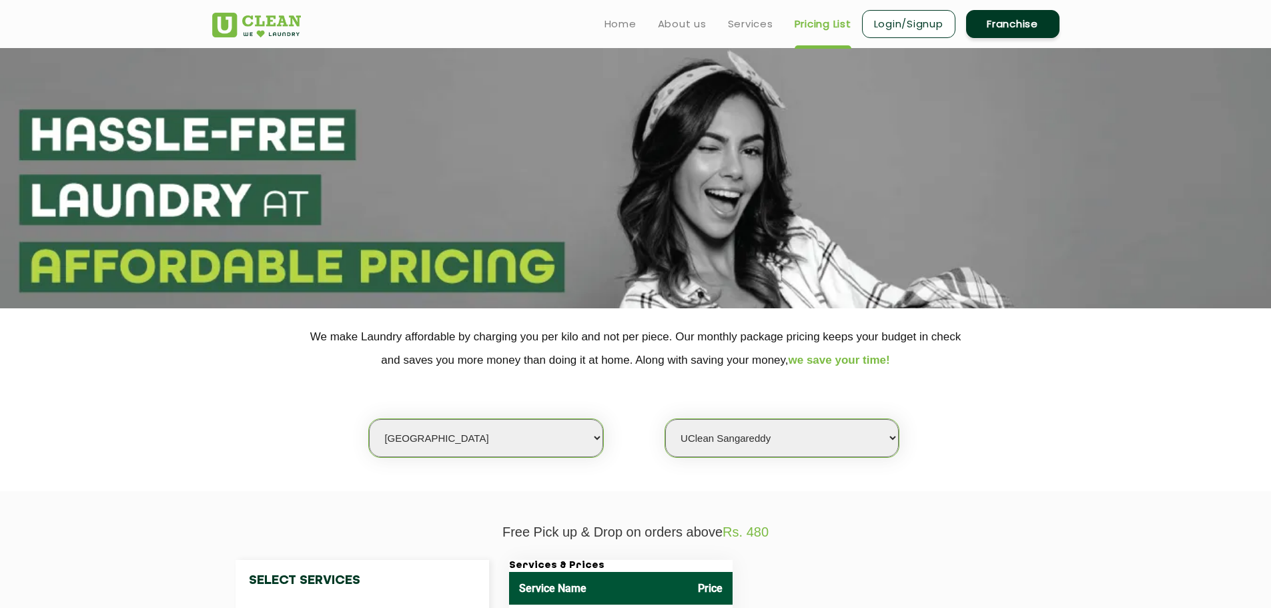
drag, startPoint x: 911, startPoint y: 342, endPoint x: 928, endPoint y: 261, distance: 83.1
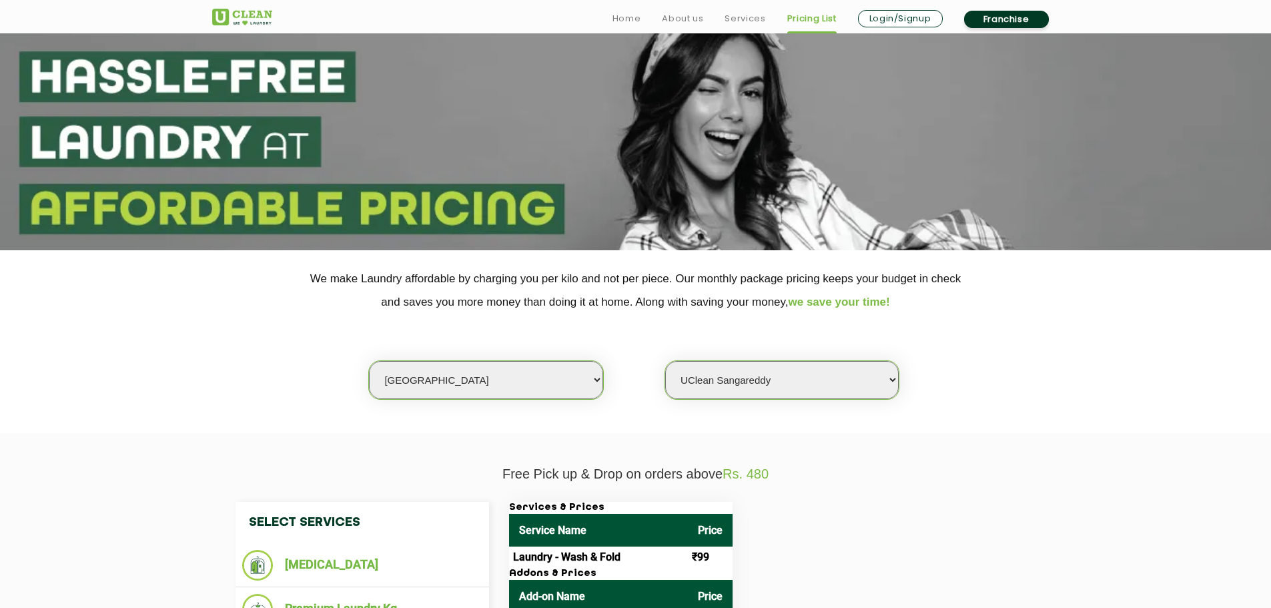
scroll to position [94, 0]
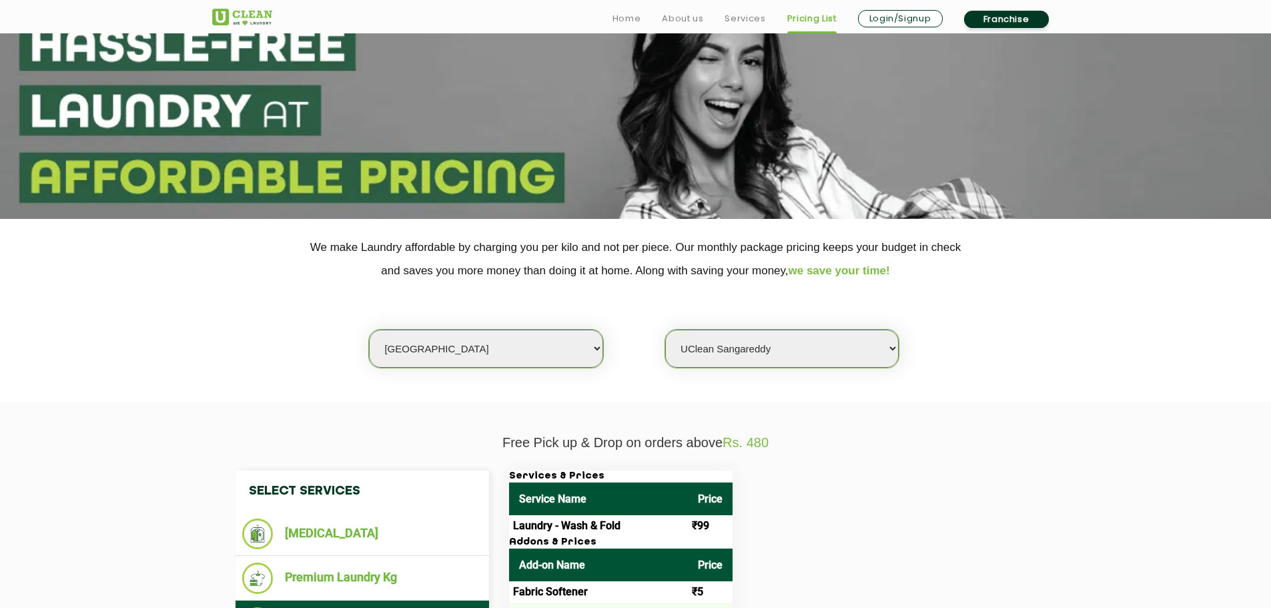
drag, startPoint x: 298, startPoint y: 357, endPoint x: 301, endPoint y: 384, distance: 26.8
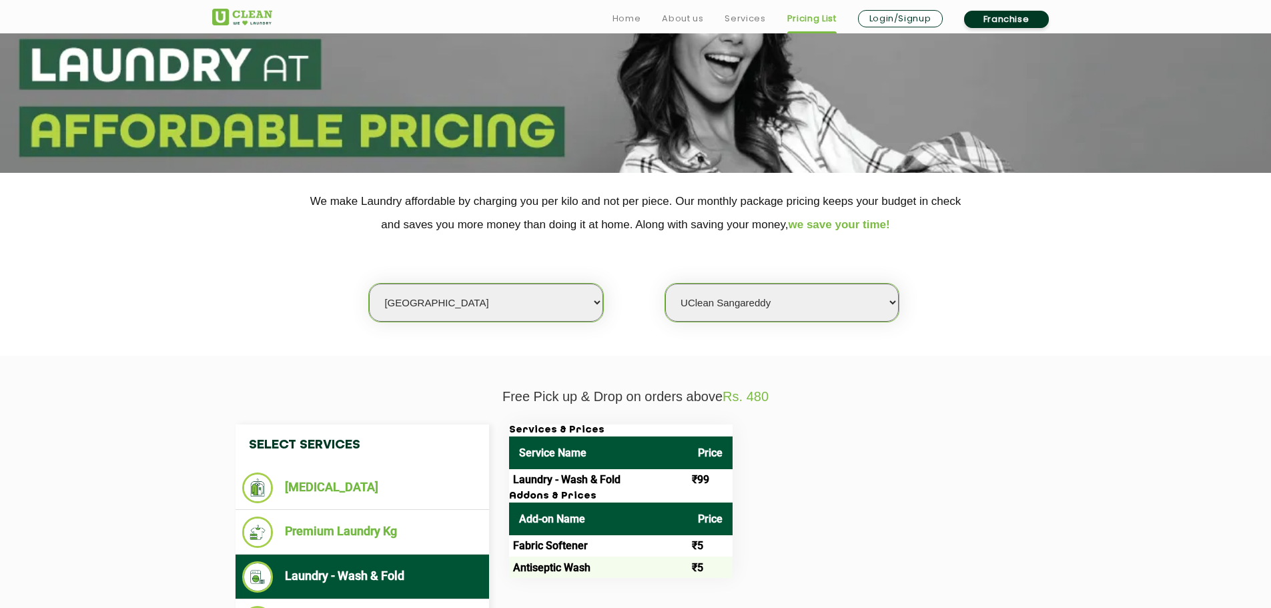
drag, startPoint x: 293, startPoint y: 251, endPoint x: 298, endPoint y: 289, distance: 39.0
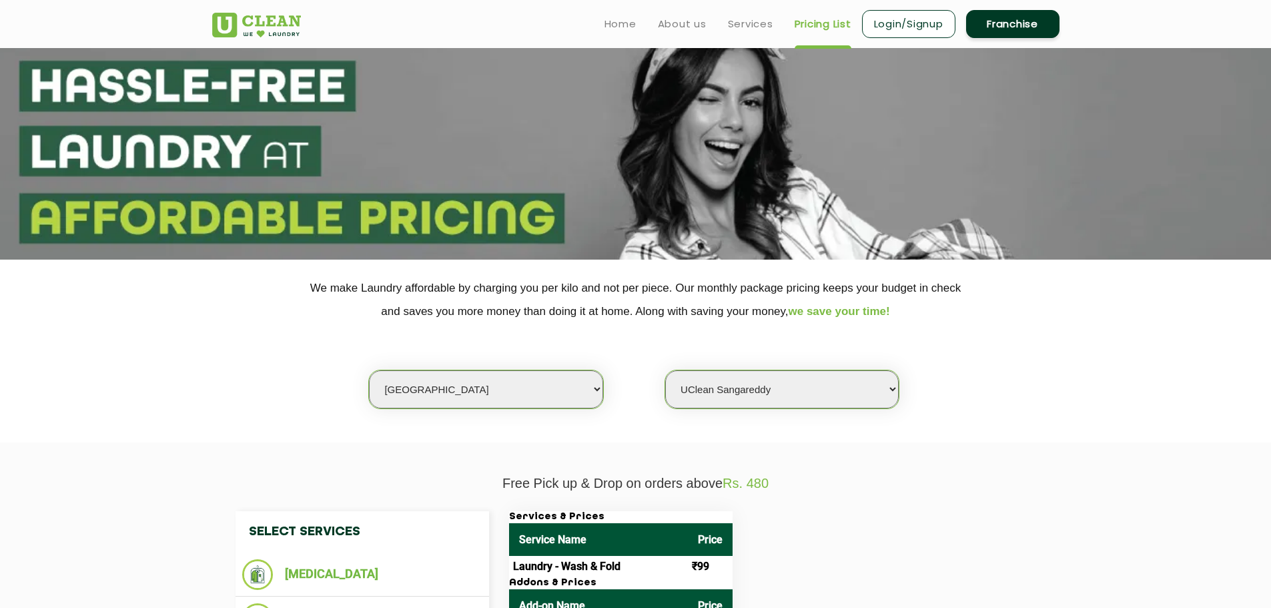
scroll to position [0, 0]
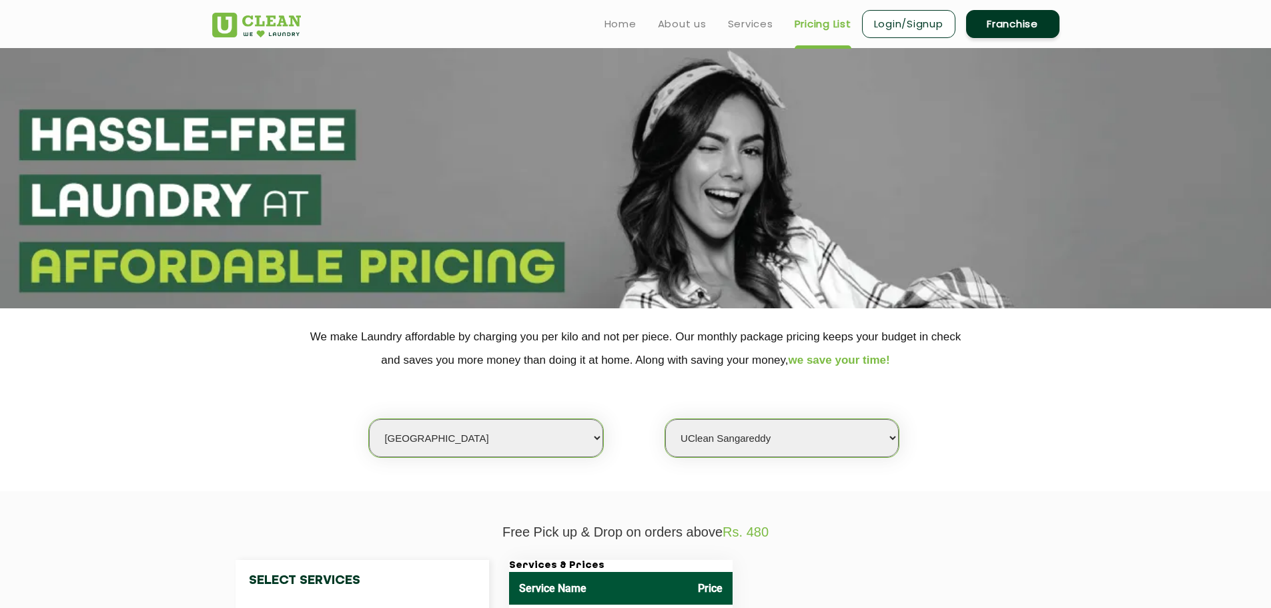
drag, startPoint x: 195, startPoint y: 450, endPoint x: 206, endPoint y: 340, distance: 110.6
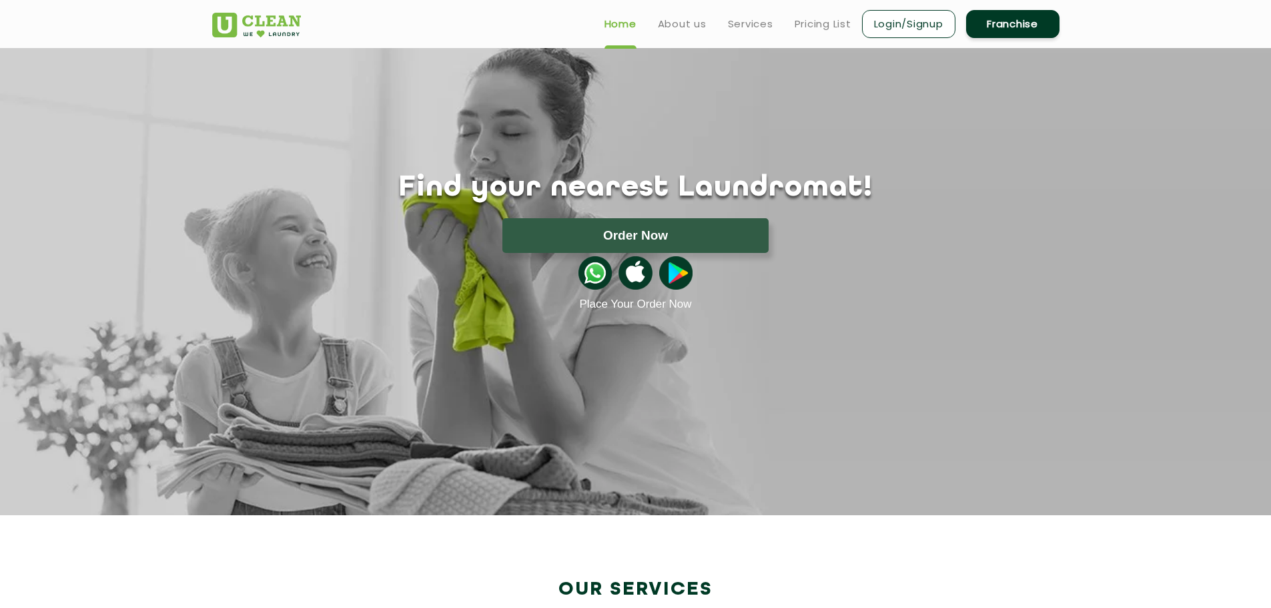
drag, startPoint x: 828, startPoint y: 165, endPoint x: 826, endPoint y: 101, distance: 64.1
click at [746, 28] on link "Services" at bounding box center [750, 24] width 45 height 16
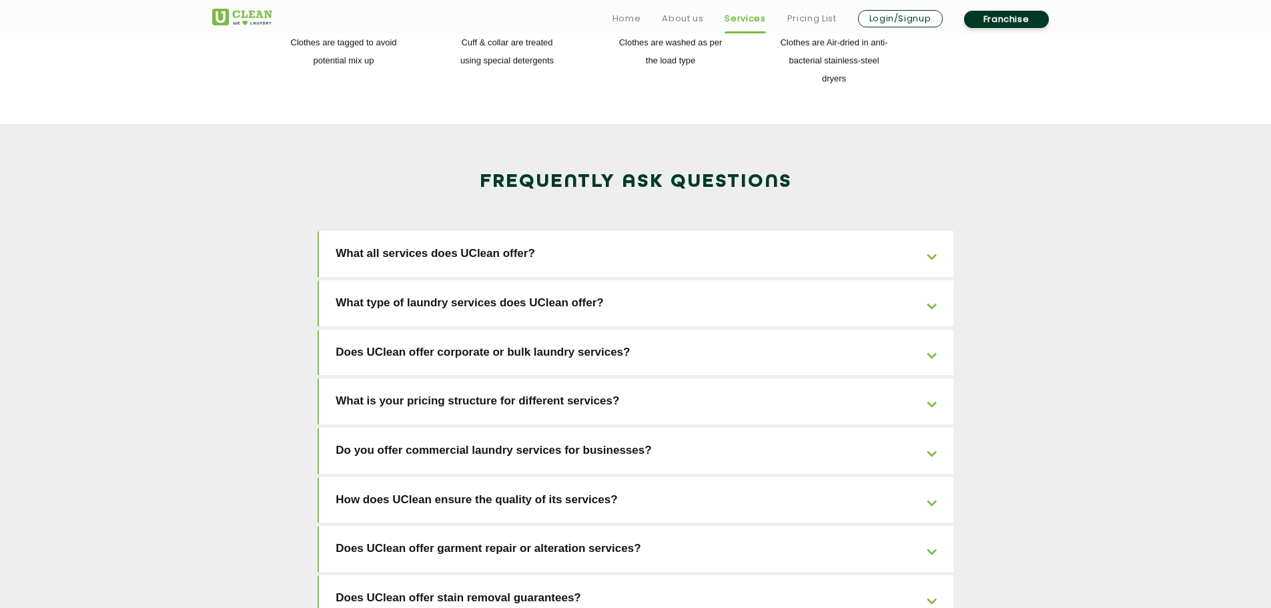
drag, startPoint x: 221, startPoint y: 244, endPoint x: 220, endPoint y: 353, distance: 108.7
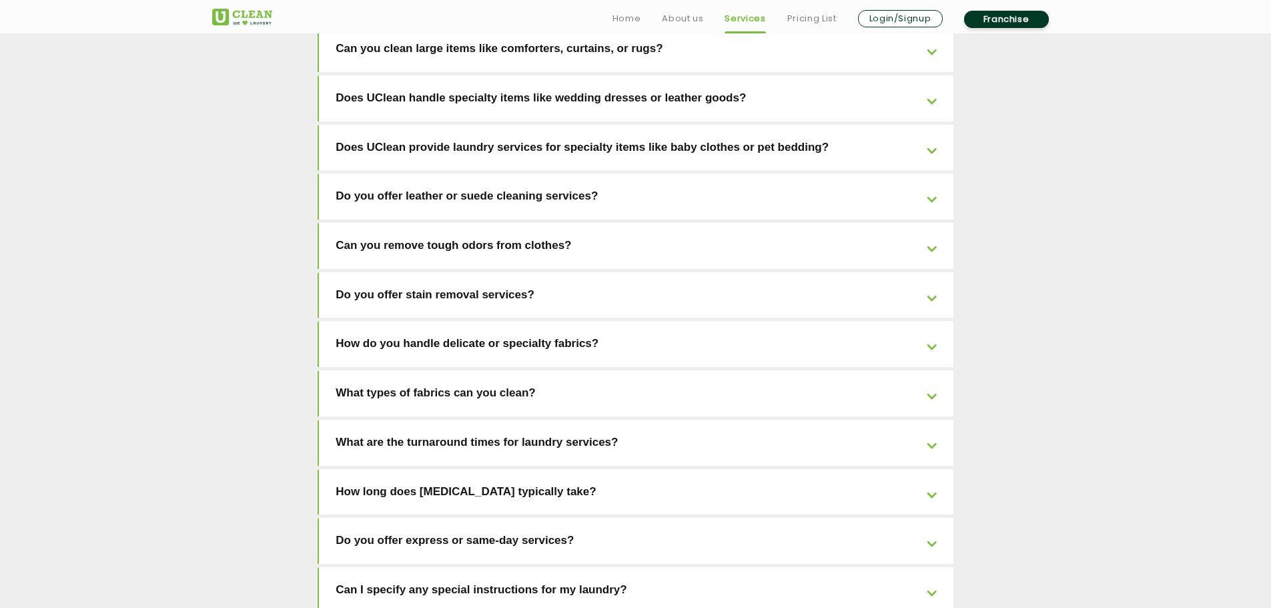
scroll to position [2940, 0]
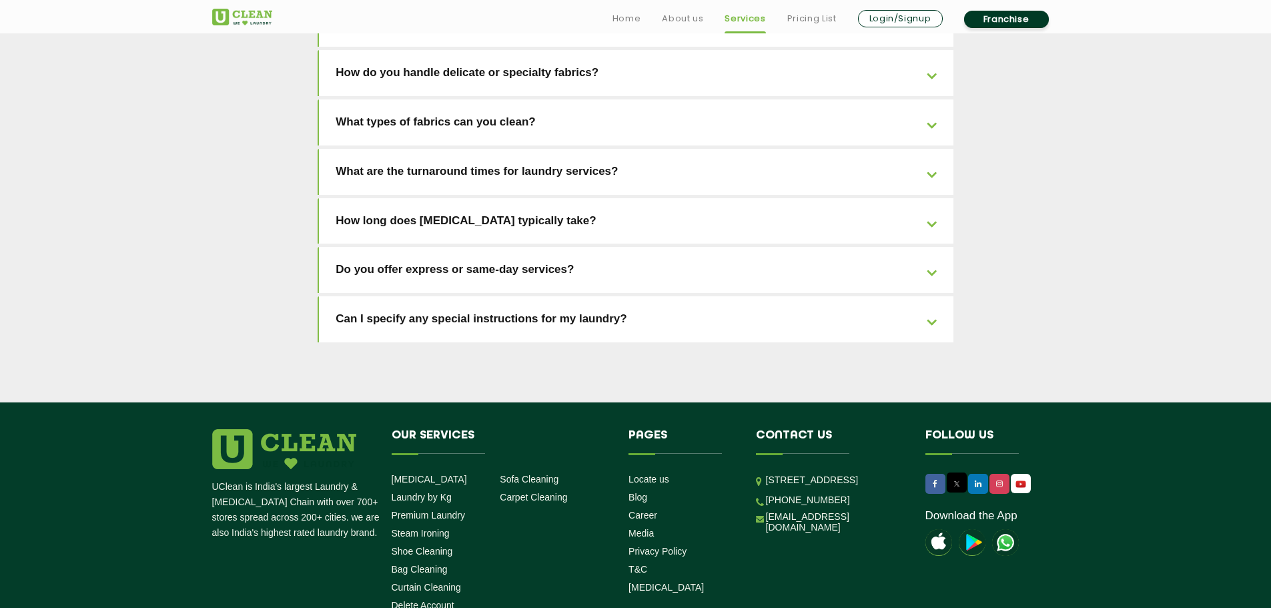
drag, startPoint x: 223, startPoint y: 268, endPoint x: 219, endPoint y: 461, distance: 192.8
click at [655, 474] on link "Locate us" at bounding box center [648, 479] width 41 height 11
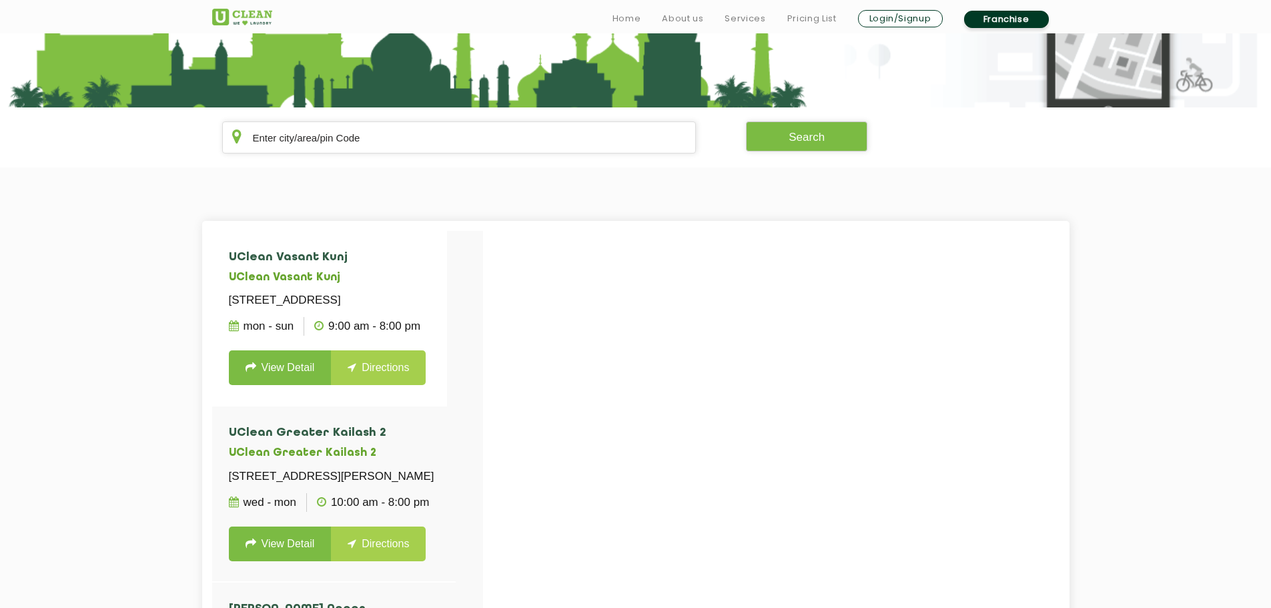
drag, startPoint x: 598, startPoint y: 388, endPoint x: 592, endPoint y: 441, distance: 53.8
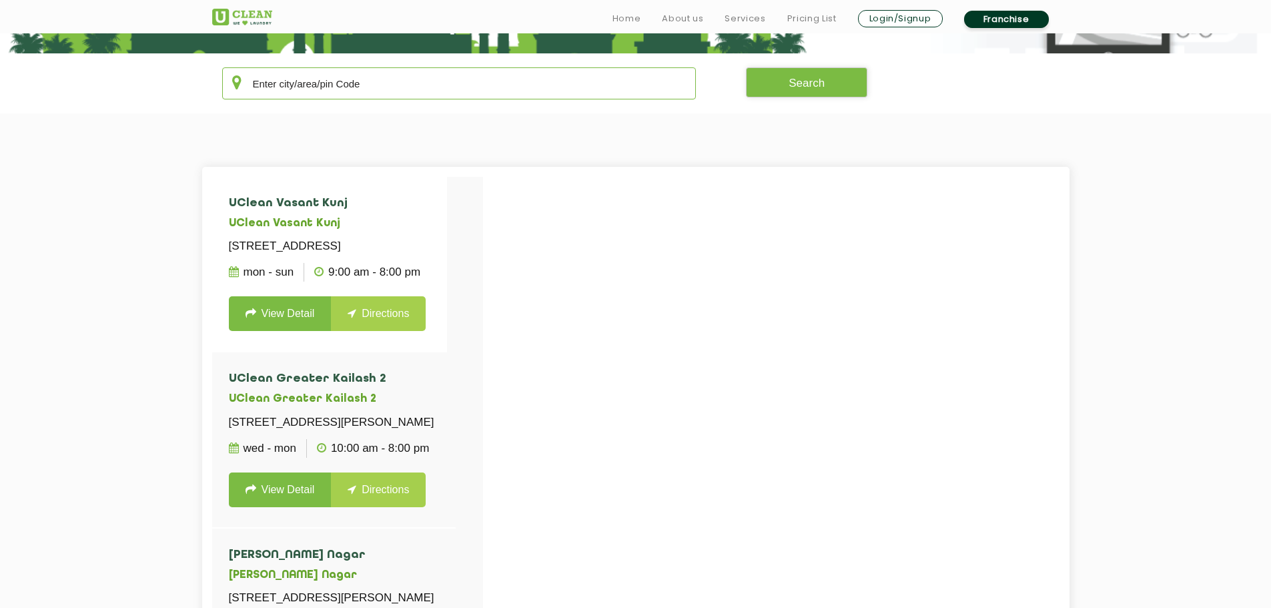
click at [386, 89] on input "text" at bounding box center [459, 83] width 474 height 32
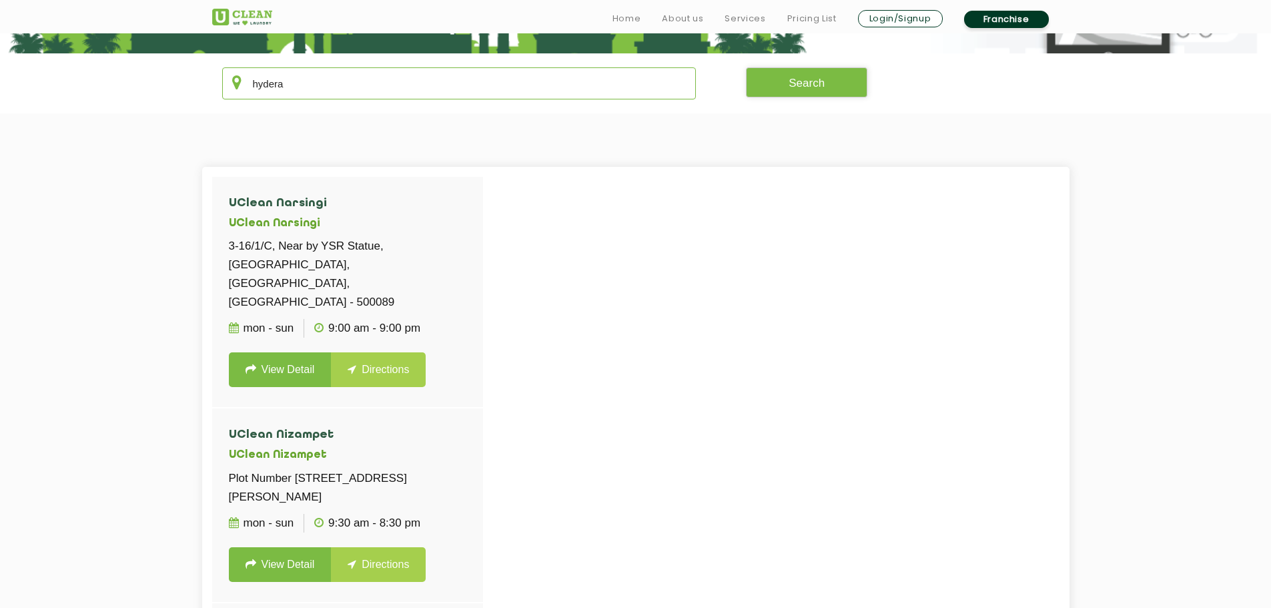
type input "hydera"
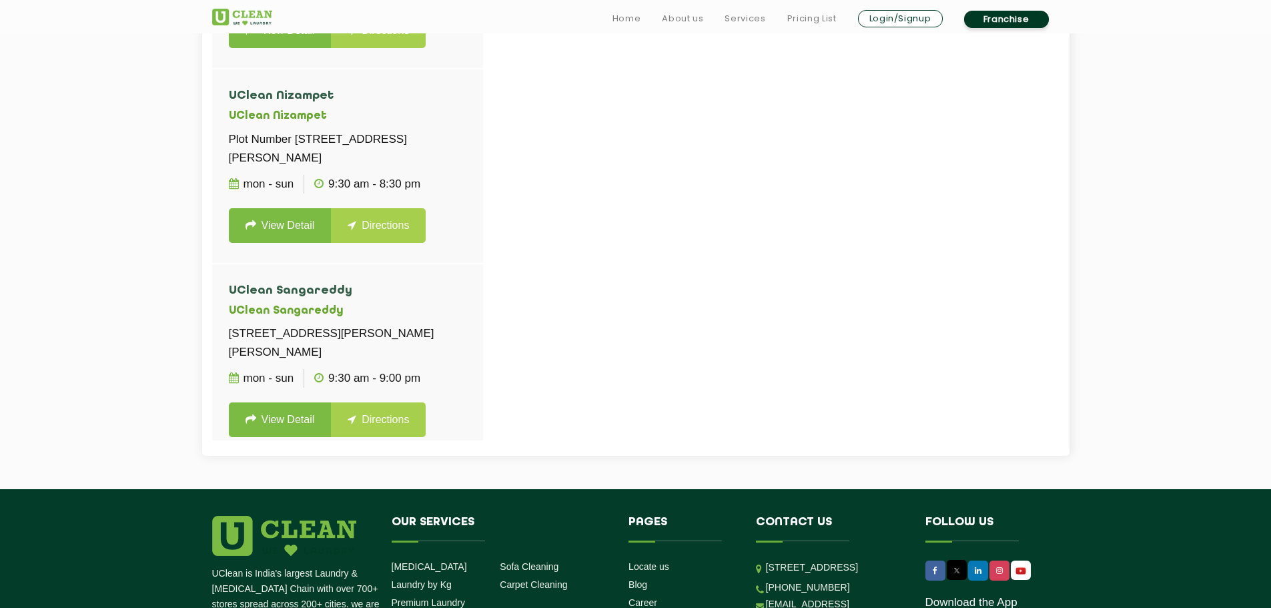
drag, startPoint x: 1064, startPoint y: 301, endPoint x: 1065, endPoint y: 328, distance: 26.7
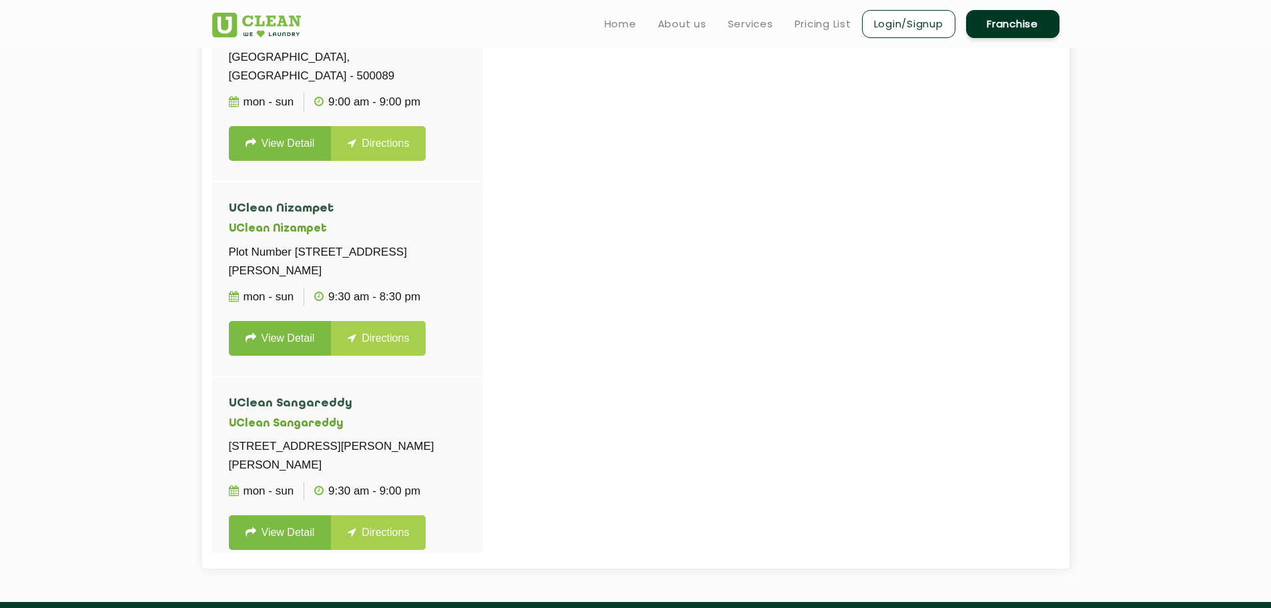
drag, startPoint x: 1067, startPoint y: 306, endPoint x: 1037, endPoint y: 275, distance: 42.5
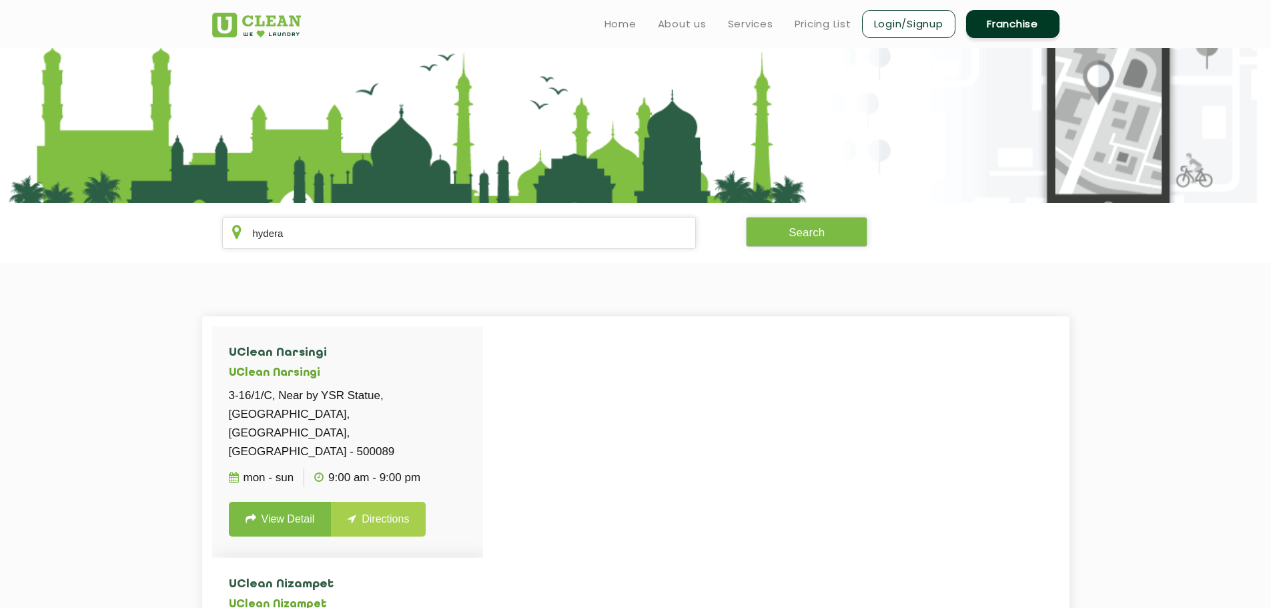
scroll to position [0, 0]
